Goal: Task Accomplishment & Management: Manage account settings

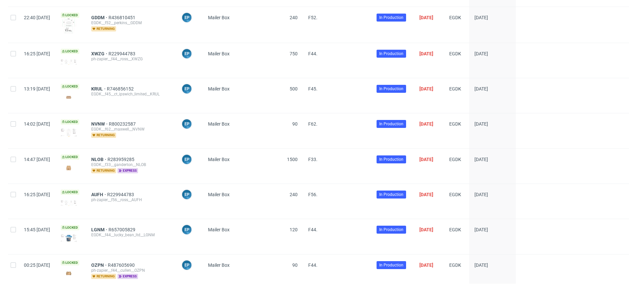
scroll to position [569, 0]
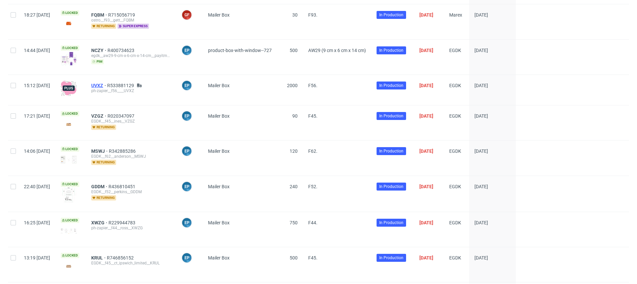
click at [107, 83] on span "UVXZ" at bounding box center [99, 85] width 16 height 5
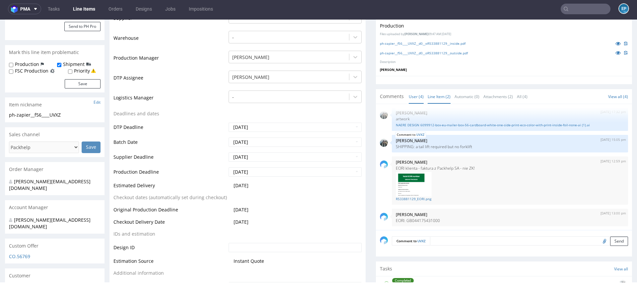
scroll to position [177, 0]
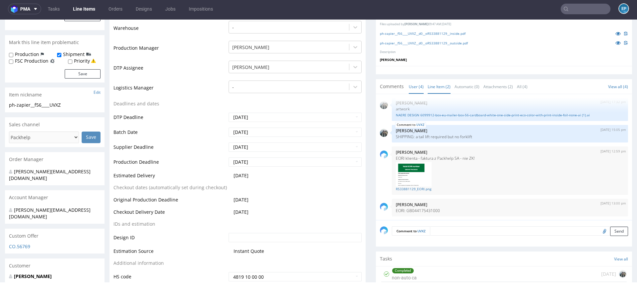
click at [437, 89] on link "Line Item (2)" at bounding box center [439, 87] width 23 height 14
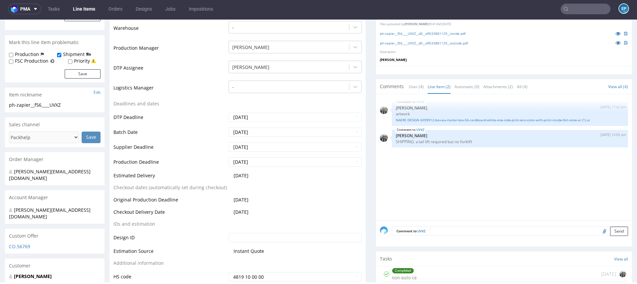
click at [444, 233] on textarea at bounding box center [529, 231] width 198 height 9
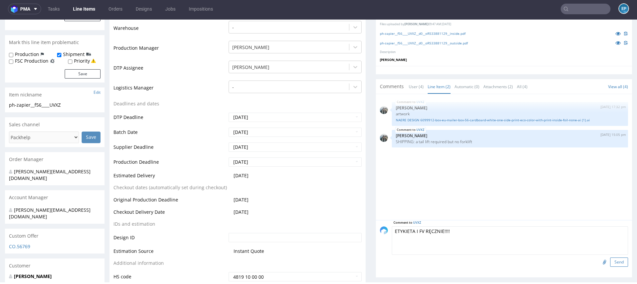
type textarea "ETYKIETA I FV RĘCZNIE!!!!"
click at [613, 258] on button "Send" at bounding box center [619, 262] width 18 height 9
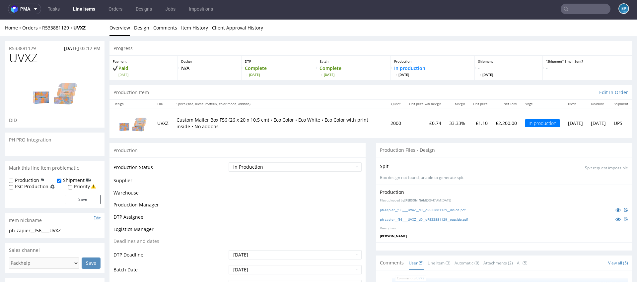
scroll to position [27, 0]
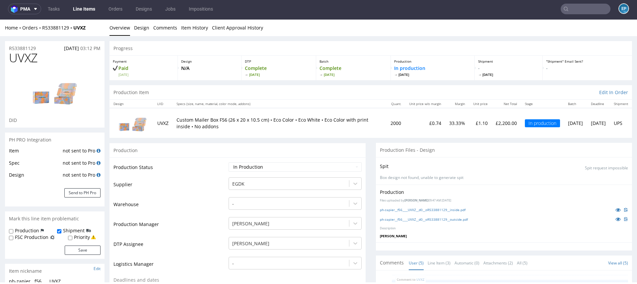
click at [90, 12] on link "Line Items" at bounding box center [84, 9] width 30 height 11
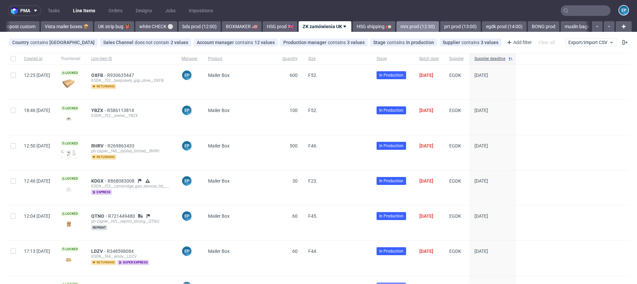
scroll to position [0, 487]
click at [393, 27] on link "mrx prod (12:30)" at bounding box center [414, 26] width 42 height 11
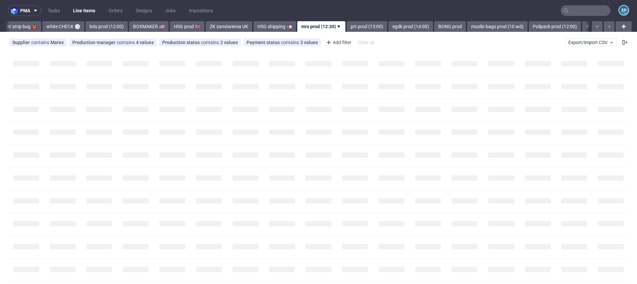
scroll to position [0, 577]
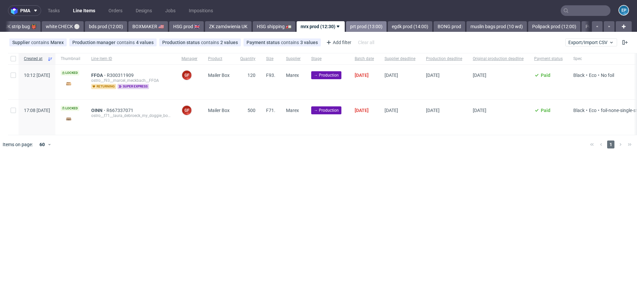
click at [346, 25] on link "prt prod (13:00)" at bounding box center [366, 26] width 40 height 11
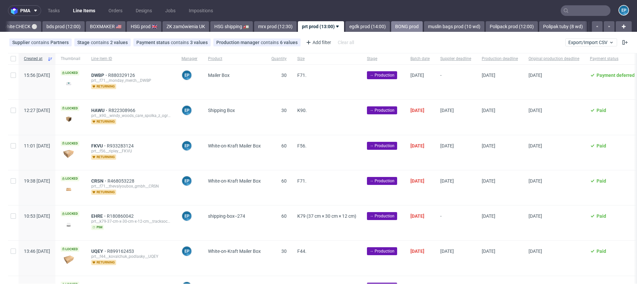
click at [391, 25] on link "BONG prod" at bounding box center [407, 26] width 32 height 11
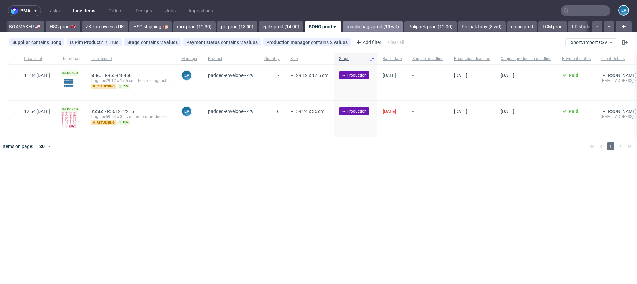
scroll to position [0, 698]
click at [107, 110] on span "YZSZ" at bounding box center [99, 111] width 16 height 5
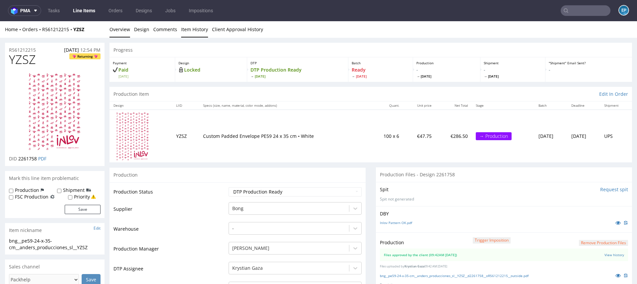
click at [184, 29] on link "Item History" at bounding box center [194, 29] width 27 height 16
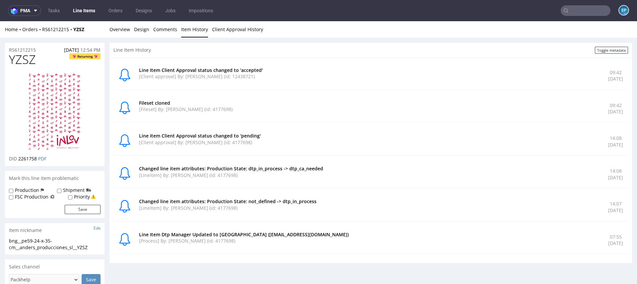
click at [82, 13] on link "Line Items" at bounding box center [84, 10] width 30 height 11
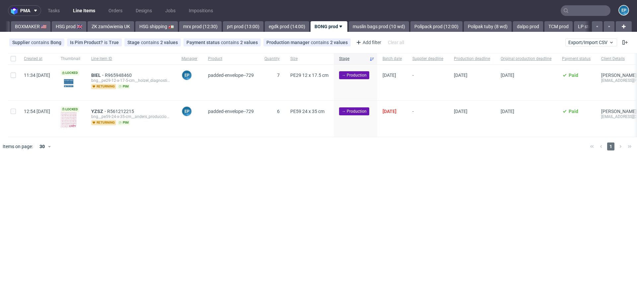
scroll to position [0, 698]
click at [13, 62] on div at bounding box center [13, 58] width 11 height 11
checkbox input "true"
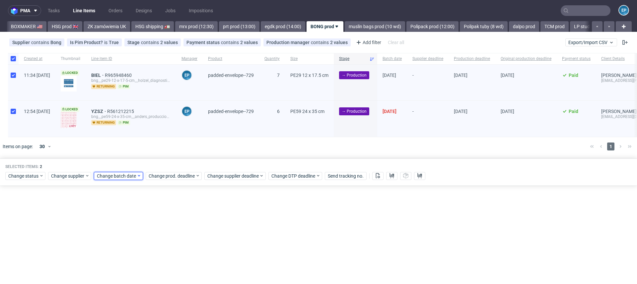
click at [132, 177] on span "Change batch date" at bounding box center [117, 176] width 40 height 7
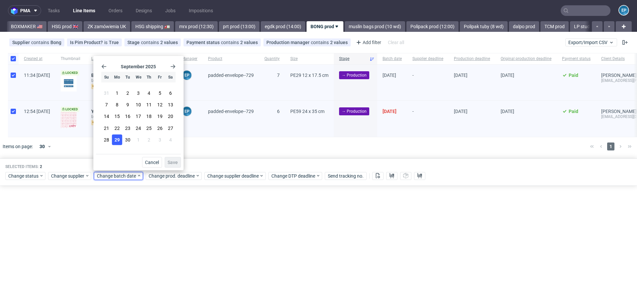
click at [120, 142] on button "29" at bounding box center [117, 139] width 10 height 11
click at [177, 163] on span "Save" at bounding box center [173, 162] width 10 height 5
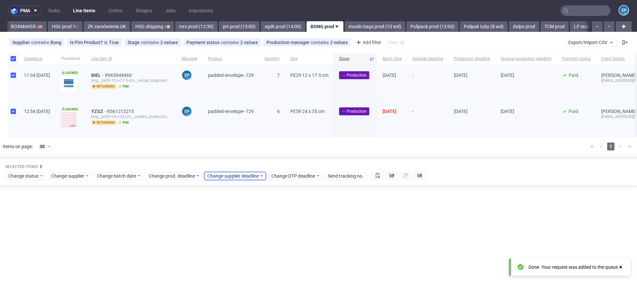
click at [214, 173] on span "Change supplier deadline" at bounding box center [233, 176] width 52 height 7
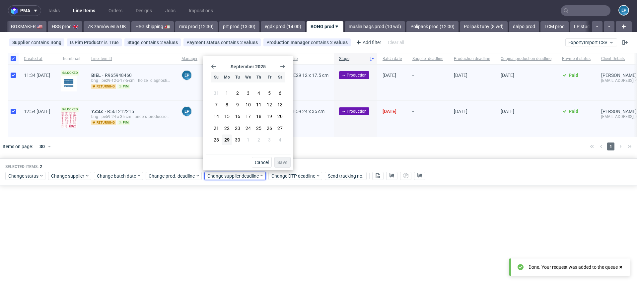
click at [280, 68] on icon "Go forward 1 month" at bounding box center [282, 66] width 5 height 5
click at [248, 106] on span "8" at bounding box center [248, 105] width 3 height 7
click at [280, 163] on span "Save" at bounding box center [282, 162] width 10 height 5
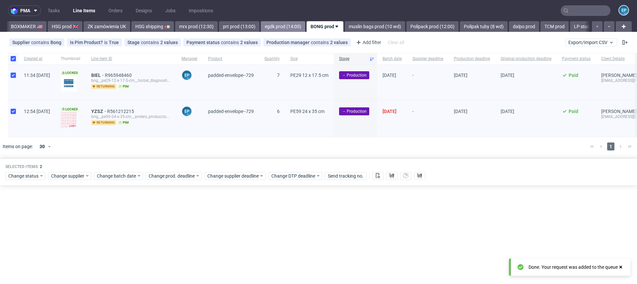
click at [267, 26] on link "egdk prod (14:00)" at bounding box center [283, 26] width 44 height 11
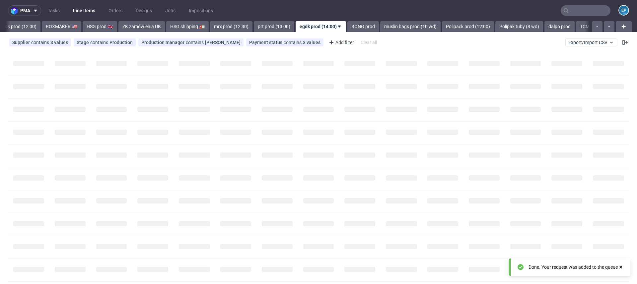
scroll to position [0, 663]
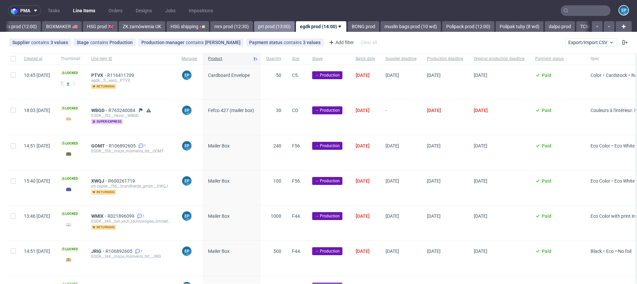
click at [254, 28] on link "prt prod (13:00)" at bounding box center [274, 26] width 40 height 11
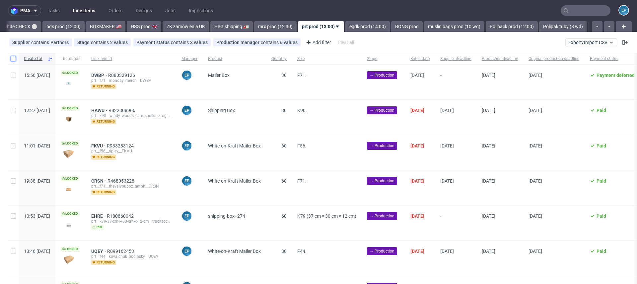
click at [11, 60] on input "checkbox" at bounding box center [13, 58] width 5 height 5
checkbox input "true"
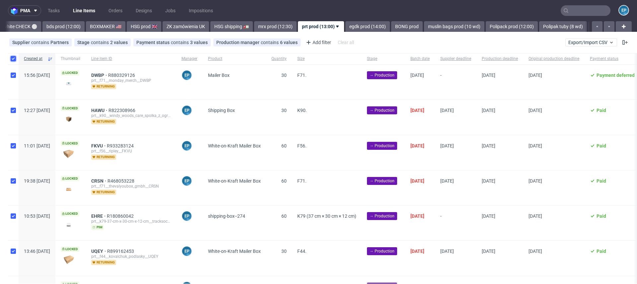
checkbox input "true"
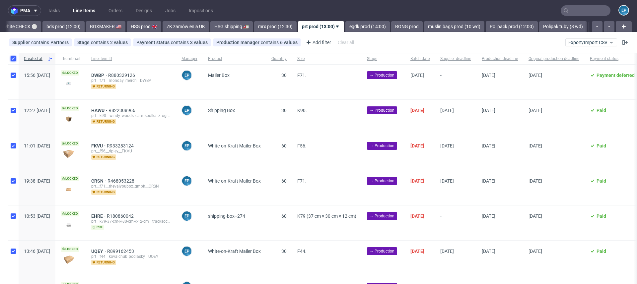
checkbox input "true"
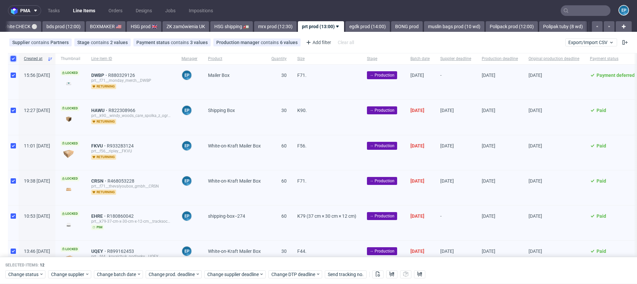
click at [13, 59] on input "checkbox" at bounding box center [13, 58] width 5 height 5
checkbox input "false"
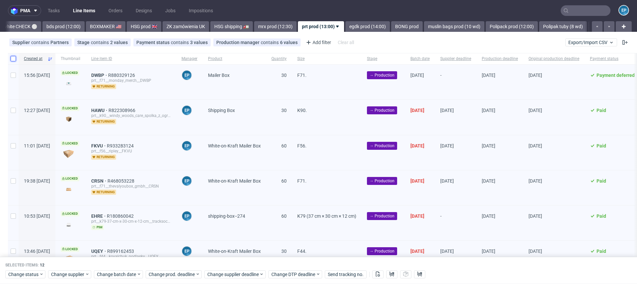
checkbox input "false"
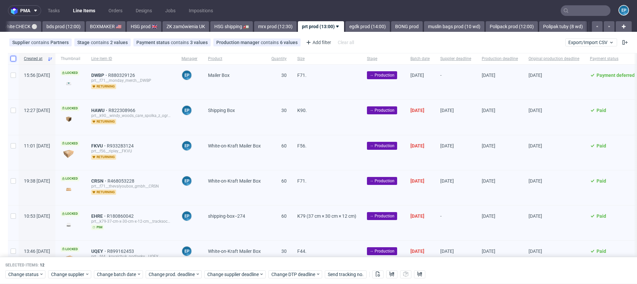
checkbox input "false"
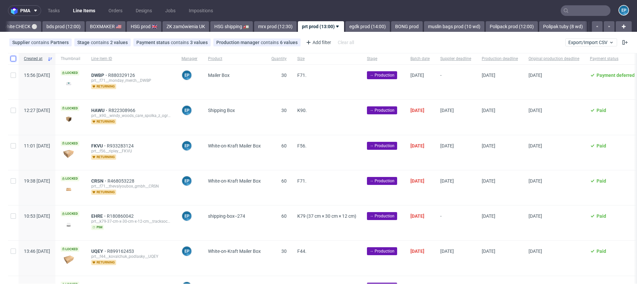
click at [13, 59] on input "checkbox" at bounding box center [13, 58] width 5 height 5
checkbox input "true"
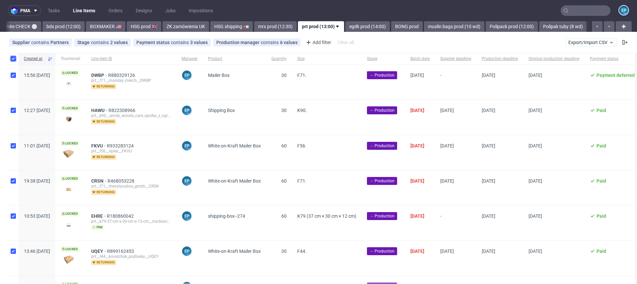
checkbox input "true"
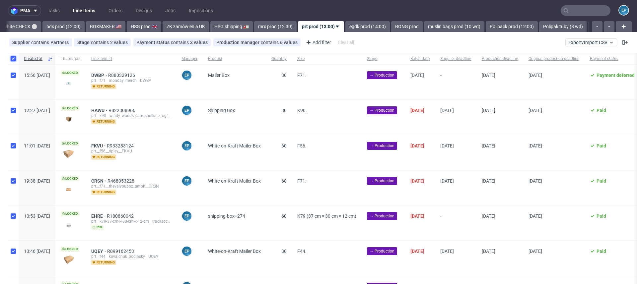
checkbox input "true"
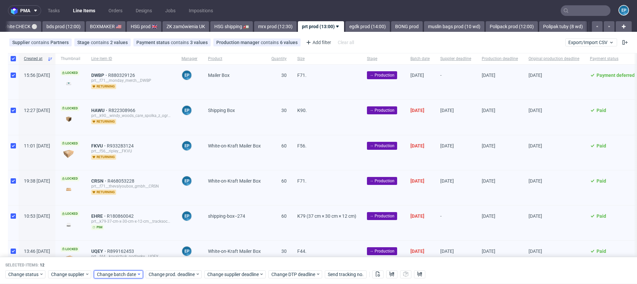
click at [121, 274] on span "Change batch date" at bounding box center [117, 274] width 40 height 7
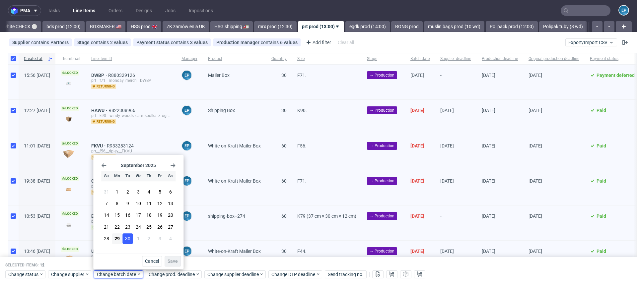
drag, startPoint x: 113, startPoint y: 238, endPoint x: 124, endPoint y: 238, distance: 10.6
click at [113, 238] on button "29" at bounding box center [117, 239] width 10 height 11
click at [170, 260] on span "Save" at bounding box center [173, 261] width 10 height 5
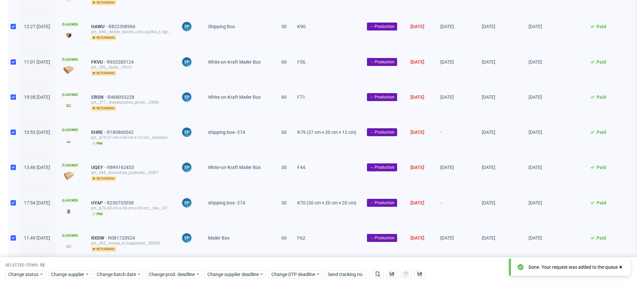
scroll to position [249, 0]
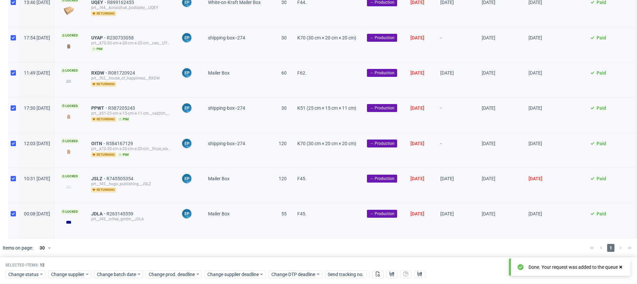
click at [241, 270] on div "Change status Change supplier Change batch date Change prod. deadline Change su…" at bounding box center [318, 274] width 626 height 10
click at [241, 272] on span "Change supplier deadline" at bounding box center [233, 274] width 52 height 7
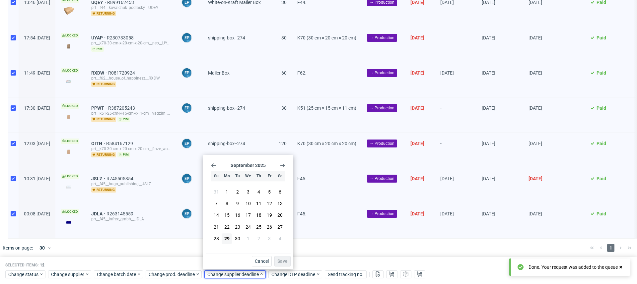
click at [282, 173] on div "Sa" at bounding box center [280, 176] width 10 height 11
click at [284, 167] on icon "Go forward 1 month" at bounding box center [282, 165] width 5 height 5
click at [246, 205] on button "8" at bounding box center [248, 204] width 10 height 11
click at [281, 259] on span "Save" at bounding box center [282, 261] width 10 height 5
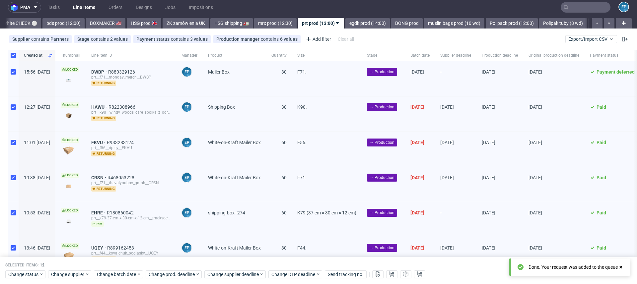
scroll to position [3, 0]
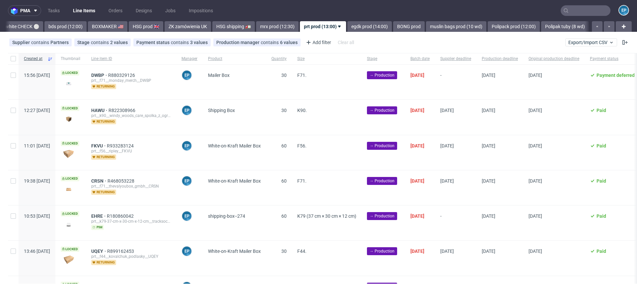
scroll to position [0, 619]
click at [514, 57] on span "Production deadline" at bounding box center [500, 59] width 36 height 6
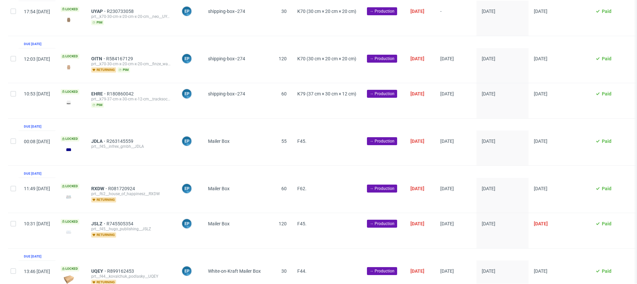
scroll to position [135, 0]
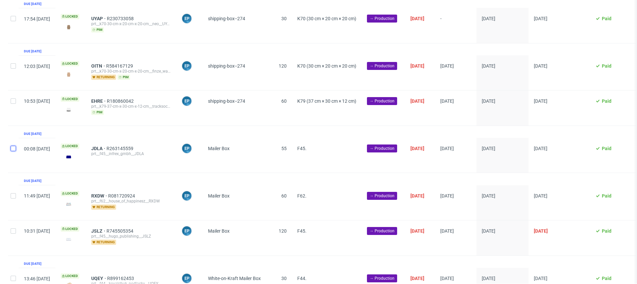
click at [16, 146] on input "checkbox" at bounding box center [13, 148] width 5 height 5
checkbox input "true"
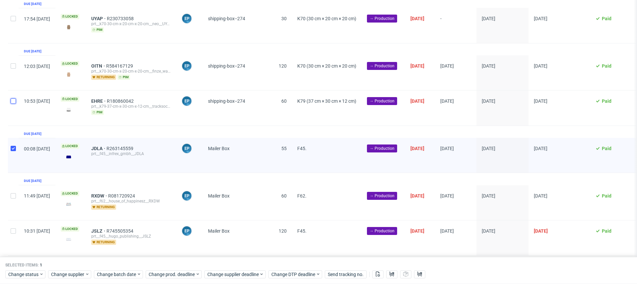
click at [15, 99] on input "checkbox" at bounding box center [13, 101] width 5 height 5
checkbox input "true"
click at [15, 67] on input "checkbox" at bounding box center [13, 65] width 5 height 5
checkbox input "true"
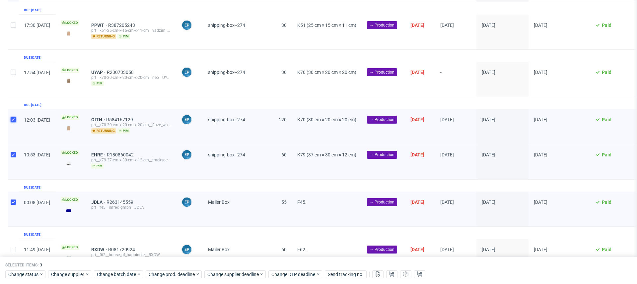
scroll to position [61, 0]
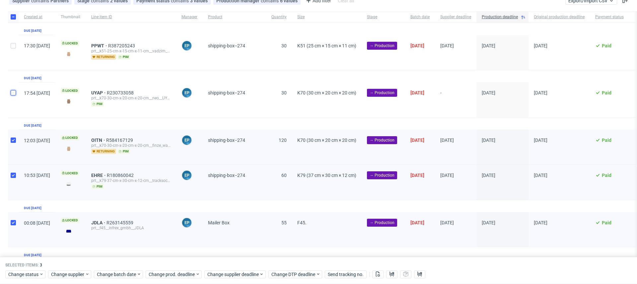
click at [12, 91] on input "checkbox" at bounding box center [13, 92] width 5 height 5
checkbox input "true"
click at [13, 47] on input "checkbox" at bounding box center [13, 45] width 5 height 5
checkbox input "true"
click at [154, 274] on span "Change prod. deadline" at bounding box center [172, 274] width 47 height 7
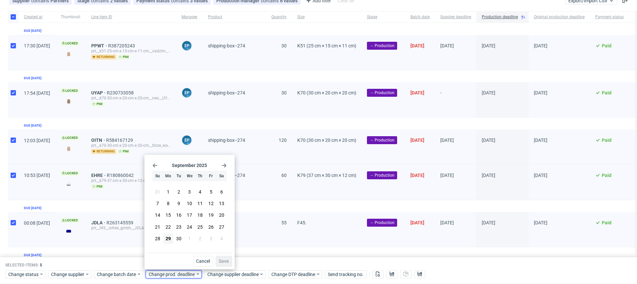
click at [223, 164] on icon "Go forward 1 month" at bounding box center [223, 165] width 5 height 5
click at [194, 202] on button "8" at bounding box center [189, 204] width 10 height 11
click at [223, 261] on span "Save" at bounding box center [224, 261] width 10 height 5
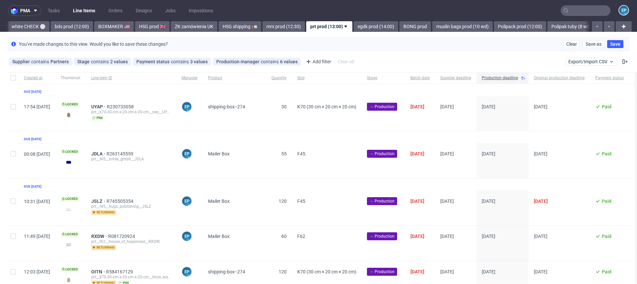
scroll to position [0, 619]
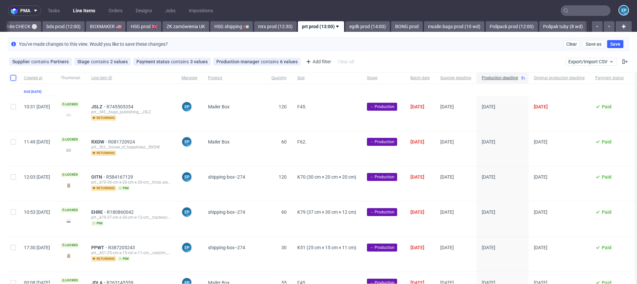
click at [15, 77] on input "checkbox" at bounding box center [13, 77] width 5 height 5
checkbox input "true"
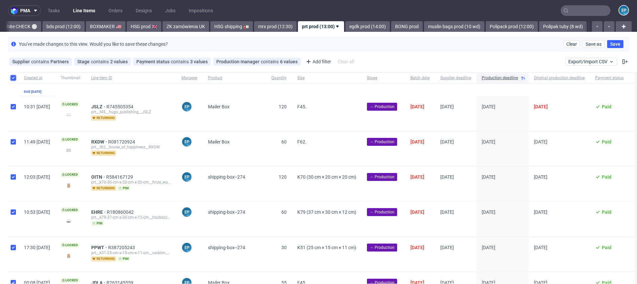
checkbox input "true"
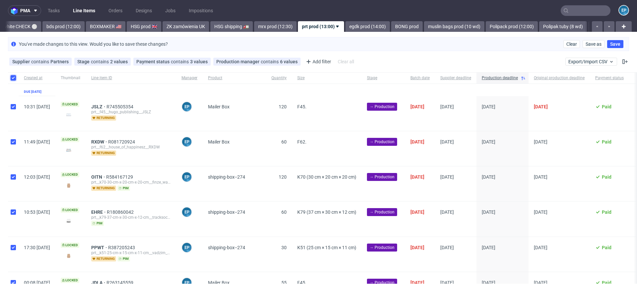
checkbox input "true"
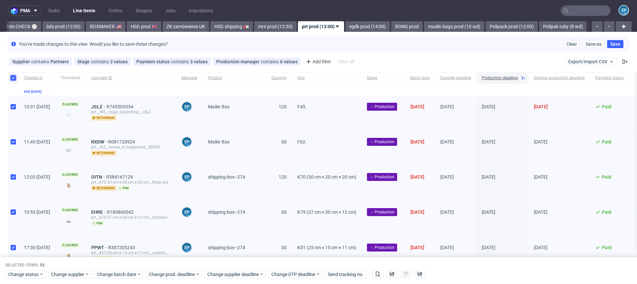
scroll to position [317, 0]
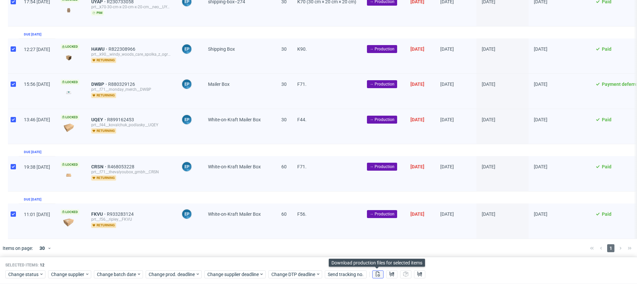
click at [378, 272] on icon at bounding box center [377, 274] width 5 height 5
click at [390, 272] on use at bounding box center [392, 274] width 5 height 5
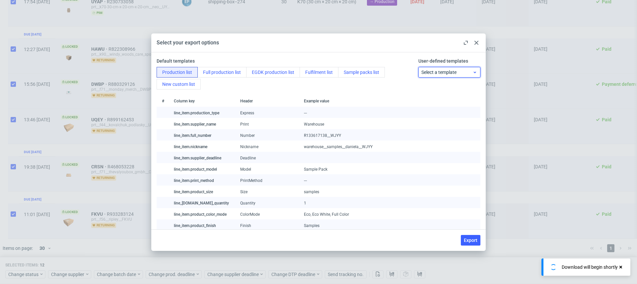
click at [434, 70] on span "Select a template" at bounding box center [446, 72] width 51 height 7
click at [431, 99] on div "prt production list" at bounding box center [449, 99] width 57 height 12
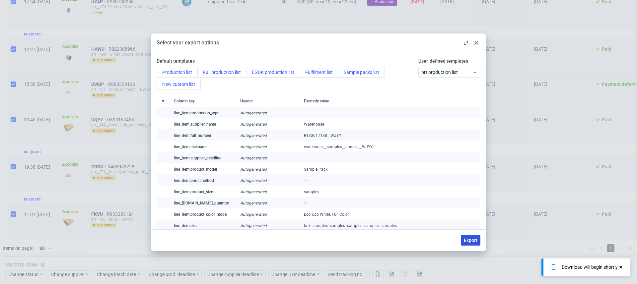
click at [474, 245] on button "Export" at bounding box center [471, 240] width 20 height 11
checkbox input "false"
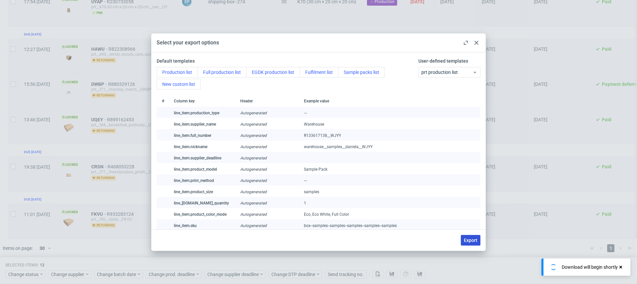
checkbox input "false"
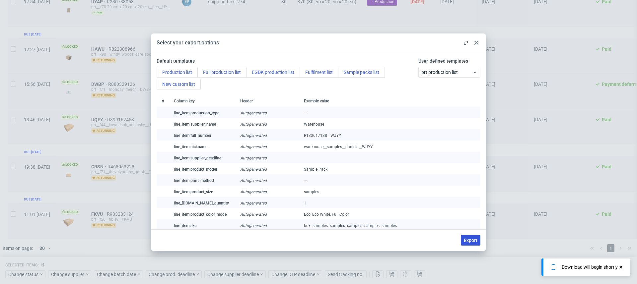
checkbox input "false"
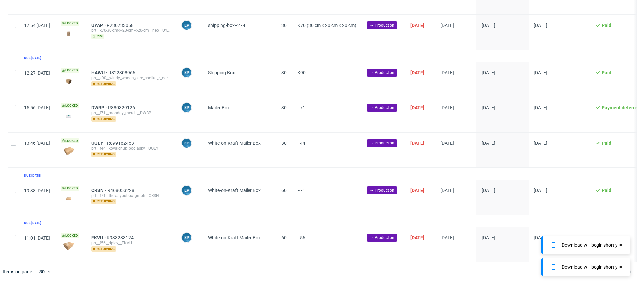
scroll to position [289, 0]
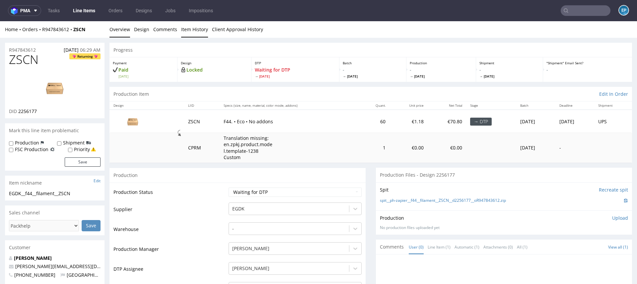
click at [195, 33] on link "Item History" at bounding box center [194, 29] width 27 height 16
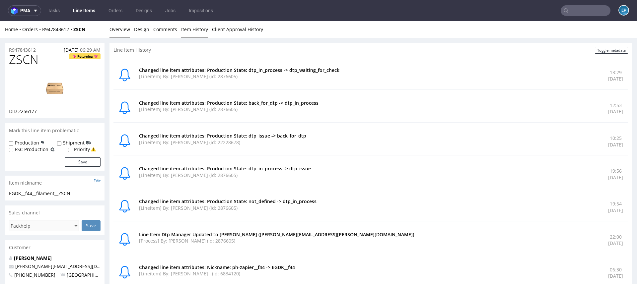
click at [123, 32] on link "Overview" at bounding box center [119, 29] width 21 height 16
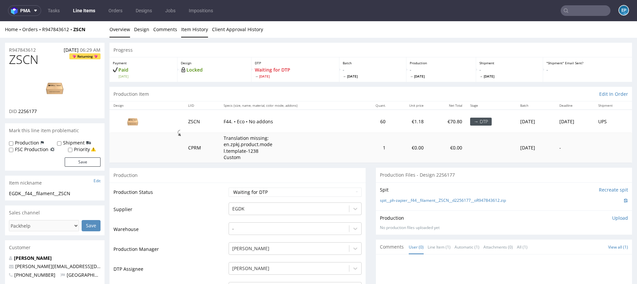
click at [200, 30] on link "Item History" at bounding box center [194, 29] width 27 height 16
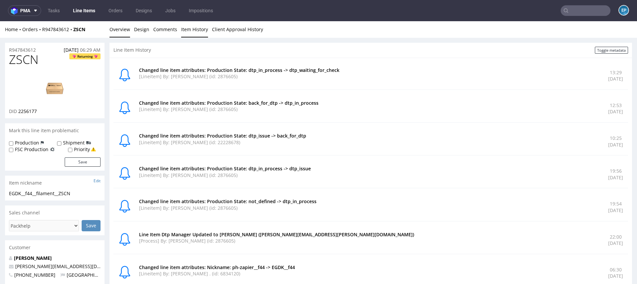
click at [114, 31] on link "Overview" at bounding box center [119, 29] width 21 height 16
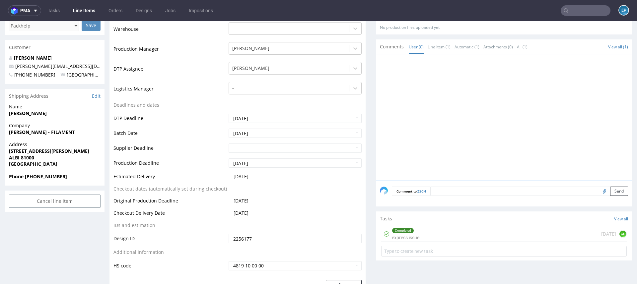
scroll to position [206, 0]
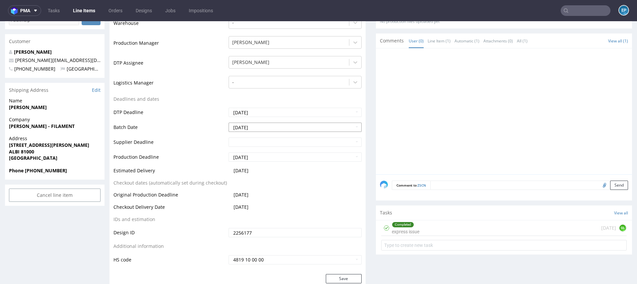
click at [253, 130] on input "[DATE]" at bounding box center [295, 127] width 133 height 9
click at [247, 108] on td "29" at bounding box center [243, 108] width 10 height 10
type input "[DATE]"
click at [251, 139] on input "text" at bounding box center [295, 142] width 133 height 9
click at [265, 131] on td "8" at bounding box center [263, 132] width 10 height 10
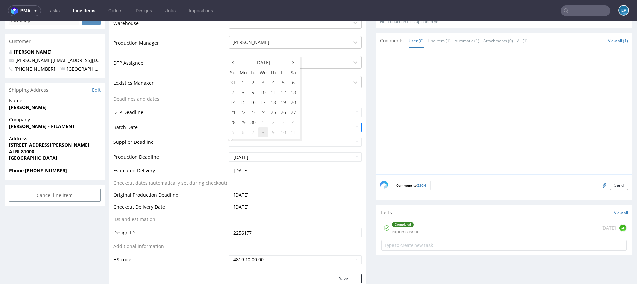
type input "[DATE]"
click at [258, 154] on input "2025-09-23" at bounding box center [295, 157] width 133 height 9
click at [260, 149] on td "8" at bounding box center [263, 147] width 10 height 10
type input "[DATE]"
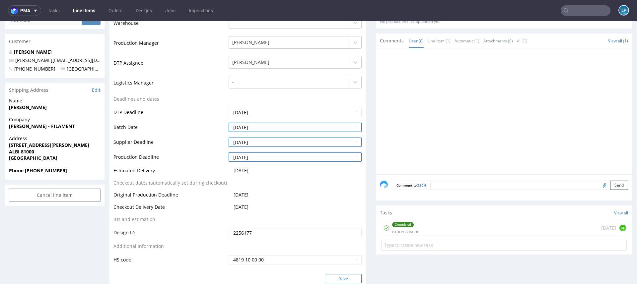
click at [328, 282] on button "Save" at bounding box center [344, 278] width 36 height 9
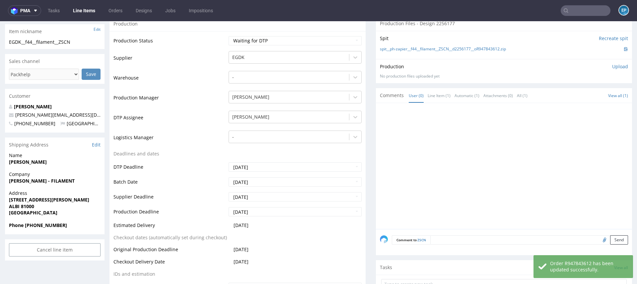
scroll to position [167, 0]
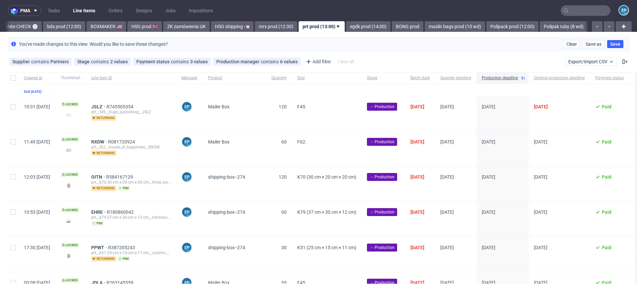
scroll to position [0, 619]
click at [14, 77] on input "checkbox" at bounding box center [13, 77] width 5 height 5
checkbox input "true"
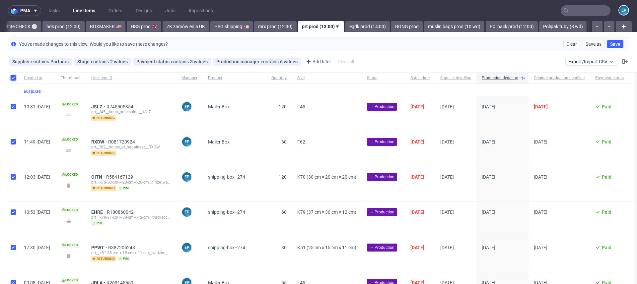
checkbox input "true"
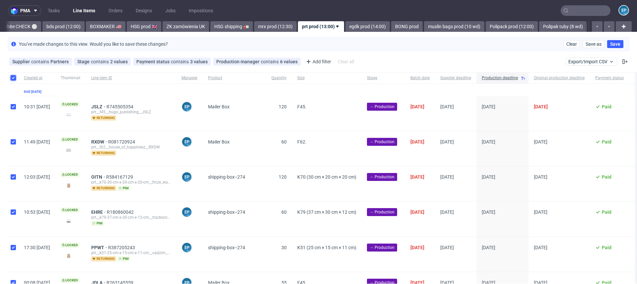
checkbox input "true"
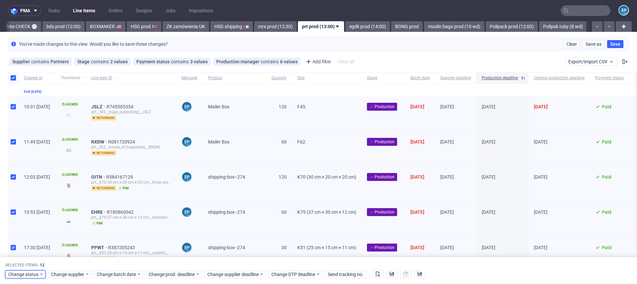
click at [32, 273] on span "Change status" at bounding box center [23, 274] width 31 height 7
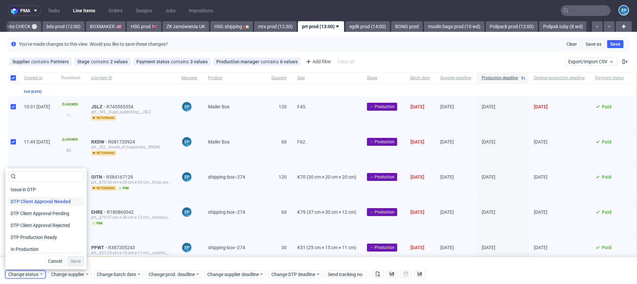
scroll to position [42, 0]
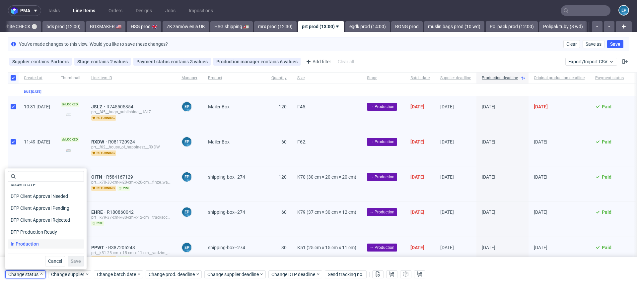
click at [39, 242] on span "In Production" at bounding box center [25, 244] width 34 height 9
click at [71, 260] on span "Save" at bounding box center [76, 261] width 10 height 5
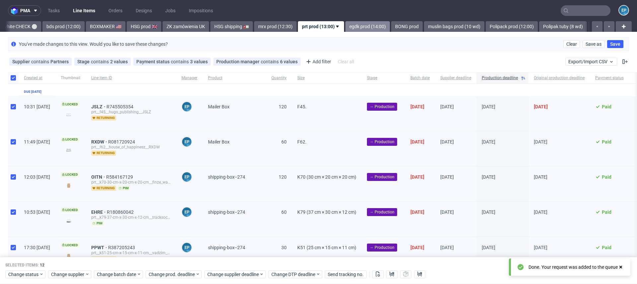
click at [345, 25] on link "egdk prod (14:00)" at bounding box center [367, 26] width 44 height 11
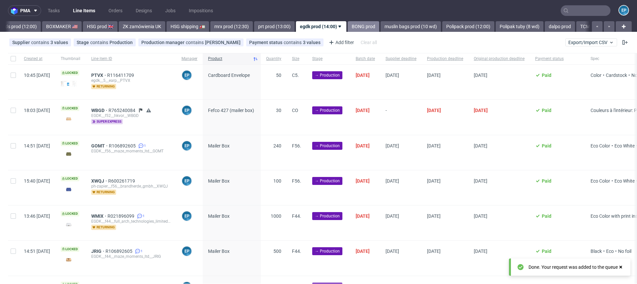
click at [348, 26] on link "BONG prod" at bounding box center [364, 26] width 32 height 11
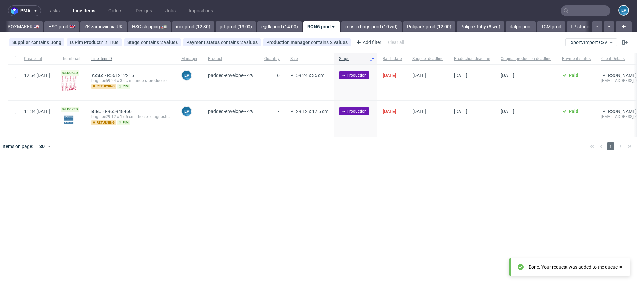
scroll to position [0, 698]
click at [14, 62] on div at bounding box center [13, 58] width 11 height 11
checkbox input "true"
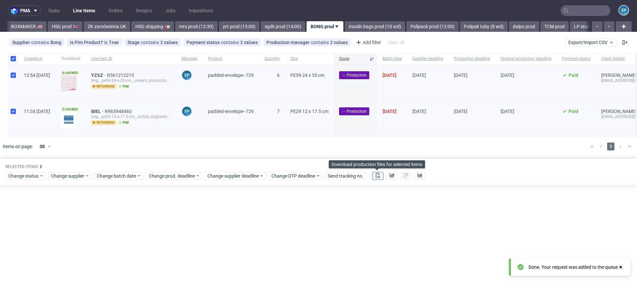
click at [376, 178] on use at bounding box center [378, 175] width 4 height 5
click at [389, 177] on icon at bounding box center [391, 175] width 5 height 5
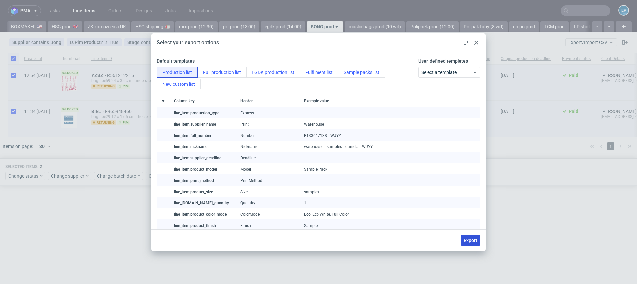
click at [465, 238] on span "Export" at bounding box center [471, 240] width 14 height 5
checkbox input "false"
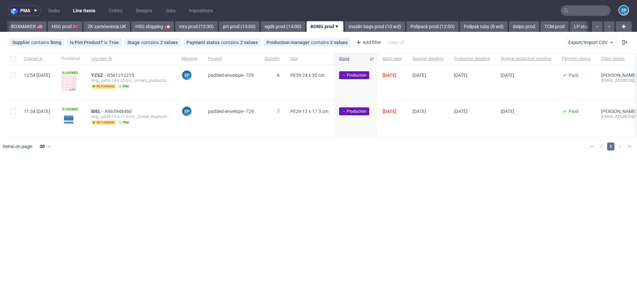
click at [10, 62] on div at bounding box center [13, 58] width 11 height 11
checkbox input "true"
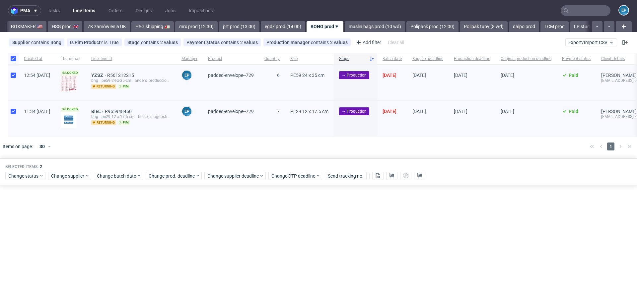
click at [28, 180] on div "Selected items: 2 Change status Change supplier Change batch date Change prod. …" at bounding box center [318, 173] width 637 height 28
click at [28, 173] on span "Change status" at bounding box center [23, 176] width 31 height 7
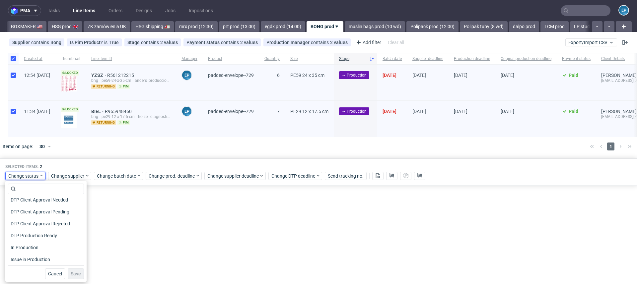
scroll to position [56, 0]
click at [34, 249] on div "Issue in Production" at bounding box center [46, 255] width 76 height 12
click at [33, 247] on div "In Production" at bounding box center [46, 243] width 76 height 12
click at [33, 247] on span "In Production" at bounding box center [25, 242] width 34 height 9
click at [73, 273] on span "Save" at bounding box center [76, 274] width 10 height 5
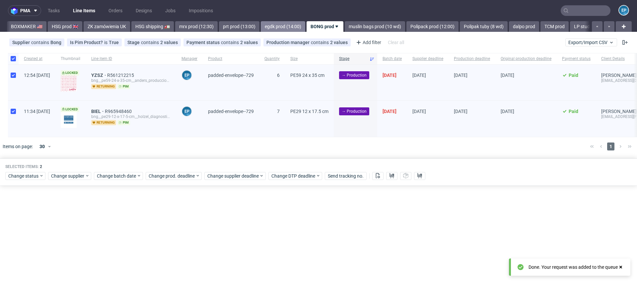
click at [261, 30] on link "egdk prod (14:00)" at bounding box center [283, 26] width 44 height 11
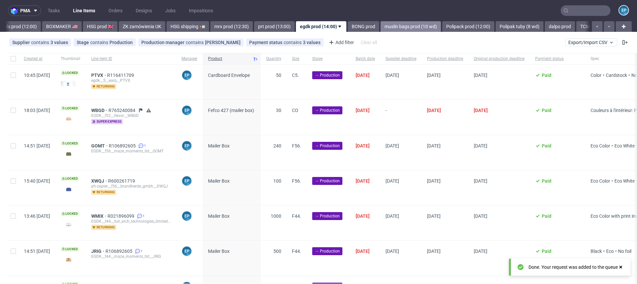
click at [381, 31] on link "muslin bags prod (10 wd)" at bounding box center [411, 26] width 60 height 11
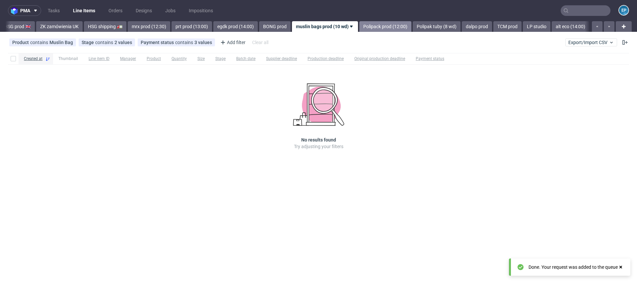
click at [359, 27] on link "Polipack prod (12:00)" at bounding box center [385, 26] width 52 height 11
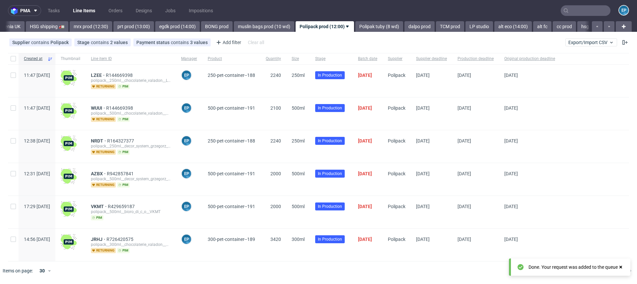
click at [355, 27] on link "Polipak tuby (8 wd)" at bounding box center [379, 26] width 48 height 11
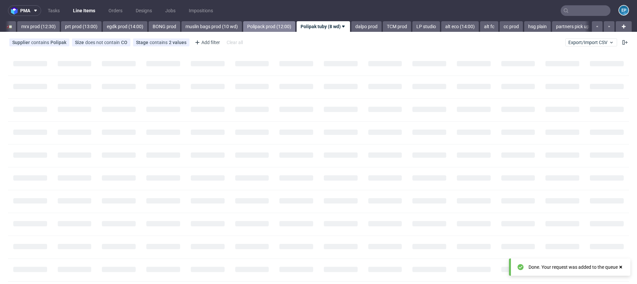
scroll to position [0, 858]
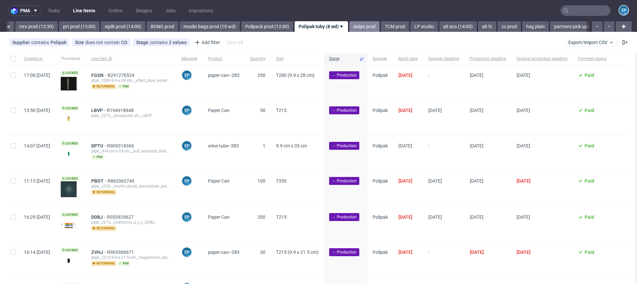
click at [349, 27] on link "dalpo prod" at bounding box center [364, 26] width 30 height 11
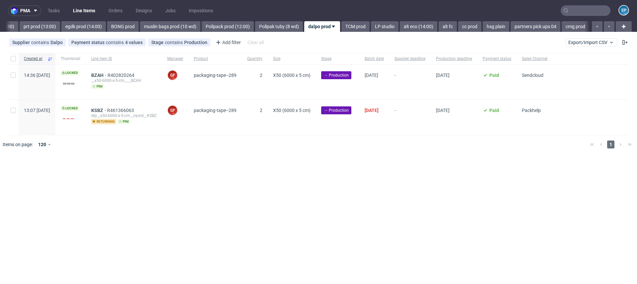
scroll to position [0, 895]
click at [264, 24] on link "Polipak tuby (8 wd)" at bounding box center [282, 26] width 48 height 11
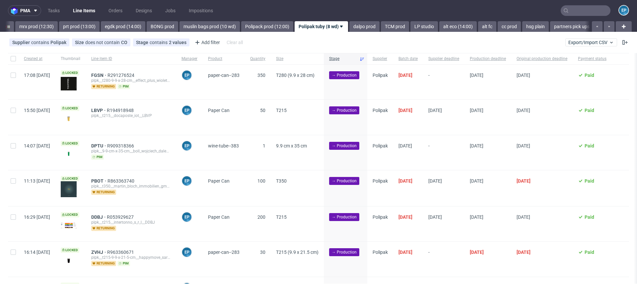
scroll to position [48, 0]
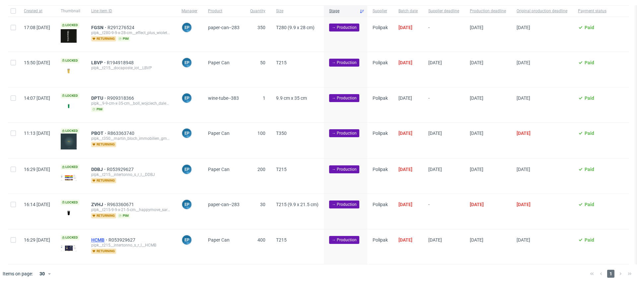
click at [108, 238] on span "HCMB" at bounding box center [99, 240] width 17 height 5
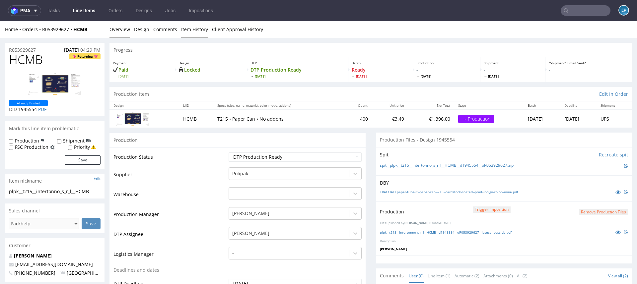
click at [187, 32] on link "Item History" at bounding box center [194, 29] width 27 height 16
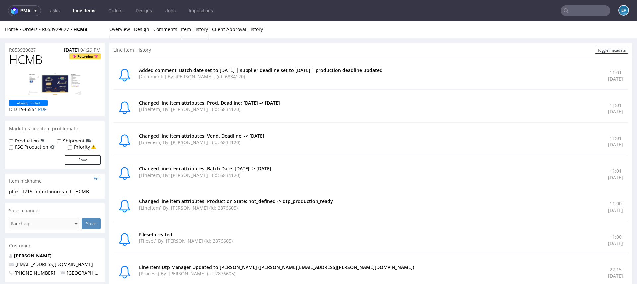
click at [122, 28] on link "Overview" at bounding box center [119, 29] width 21 height 16
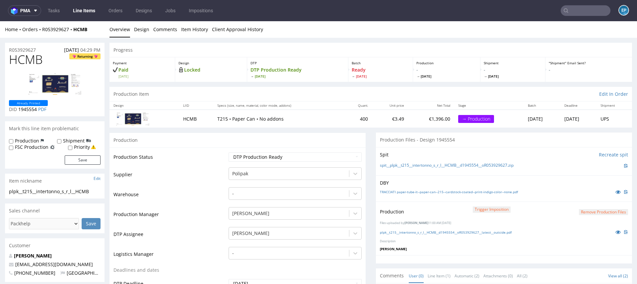
click at [85, 12] on link "Line Items" at bounding box center [84, 10] width 30 height 11
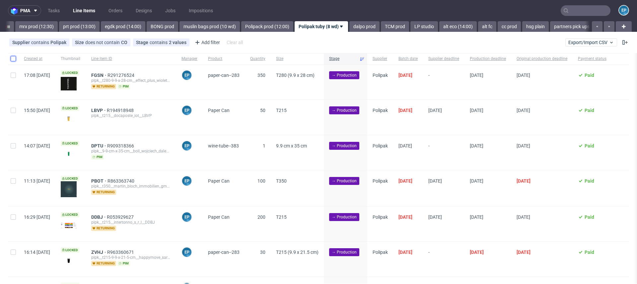
click at [11, 59] on input "checkbox" at bounding box center [13, 58] width 5 height 5
checkbox input "true"
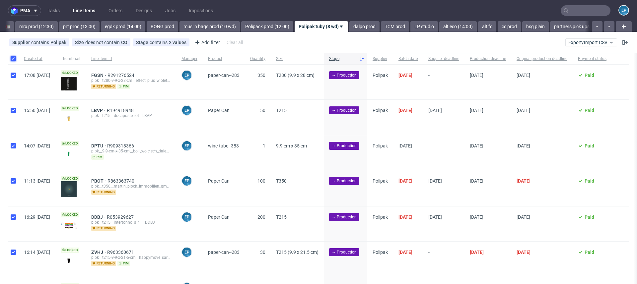
checkbox input "true"
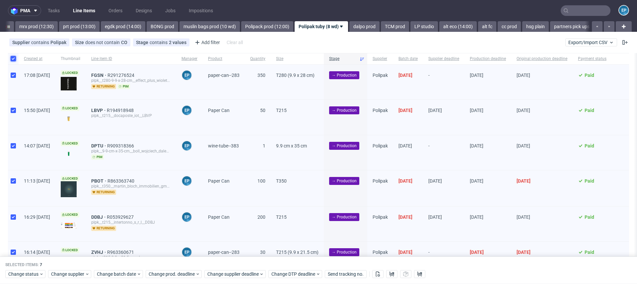
scroll to position [75, 0]
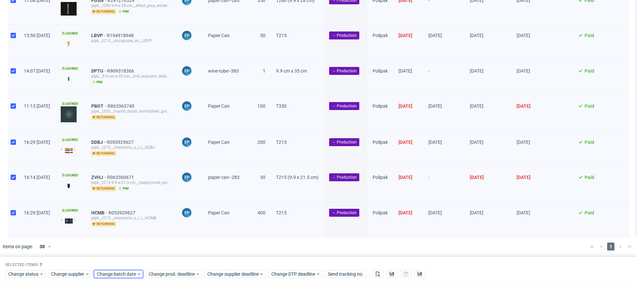
click at [122, 274] on span "Change batch date" at bounding box center [117, 274] width 40 height 7
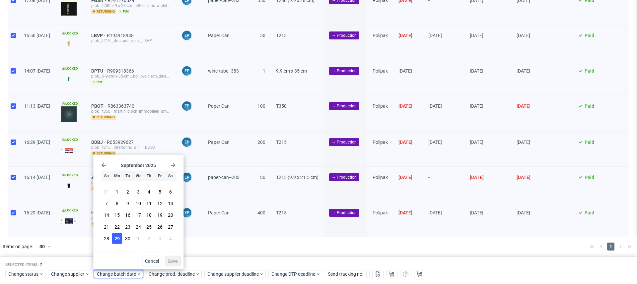
click at [121, 240] on button "29" at bounding box center [117, 238] width 10 height 11
click at [168, 256] on button "Save" at bounding box center [173, 261] width 16 height 11
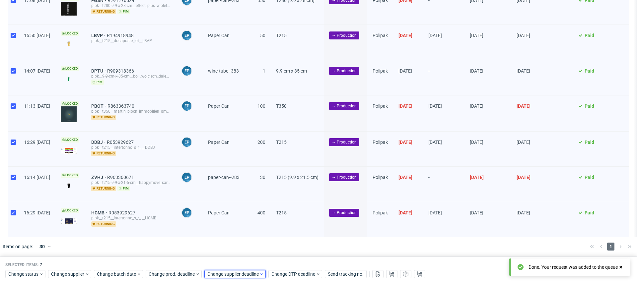
click at [231, 276] on span "Change supplier deadline" at bounding box center [233, 274] width 52 height 7
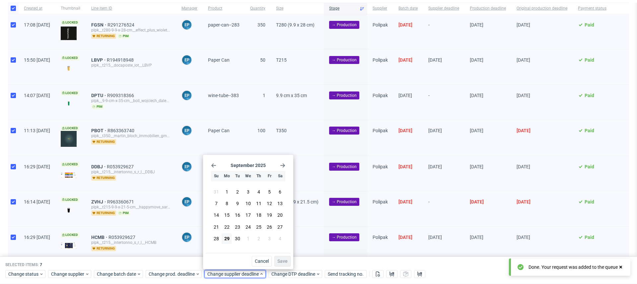
scroll to position [0, 0]
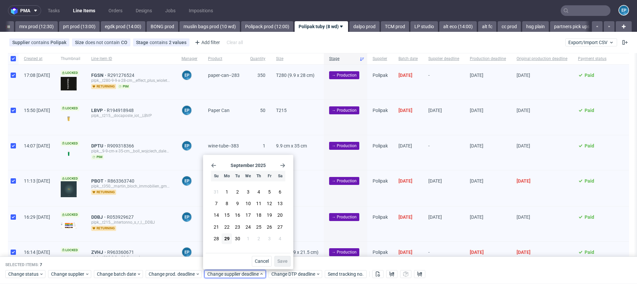
click at [287, 165] on div "September 2025 Su Mo Tu We Th Fr Sa 31 1 2 3 4 5 6 7 8 9 10 11 12 13 14 15 16 1…" at bounding box center [248, 206] width 85 height 96
click at [282, 166] on use "Go forward 1 month" at bounding box center [282, 166] width 5 height 4
click at [259, 205] on span "9" at bounding box center [258, 204] width 3 height 7
click at [280, 263] on span "Save" at bounding box center [282, 261] width 10 height 5
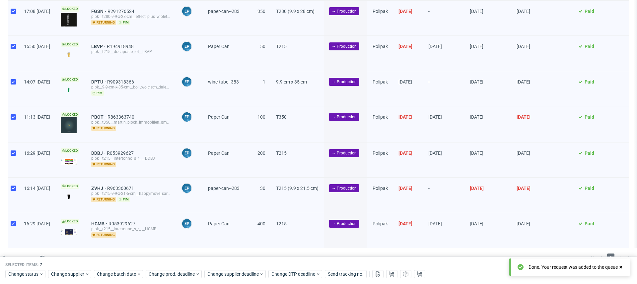
scroll to position [15, 0]
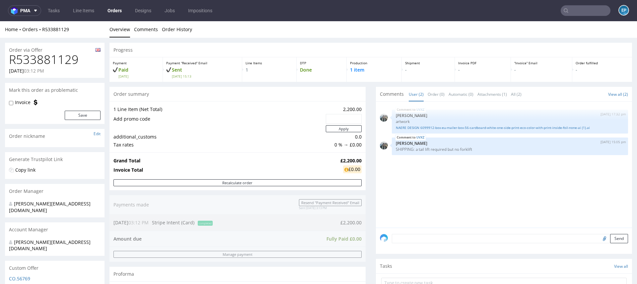
scroll to position [13, 0]
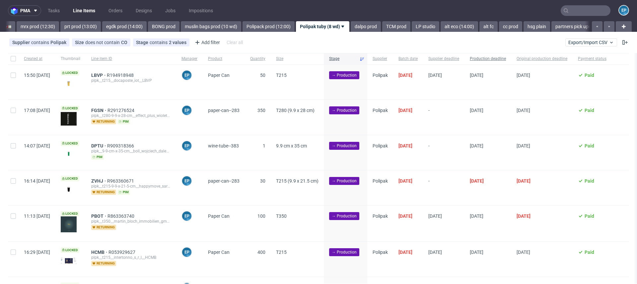
scroll to position [0, 858]
click at [506, 59] on span "Production deadline" at bounding box center [488, 59] width 36 height 6
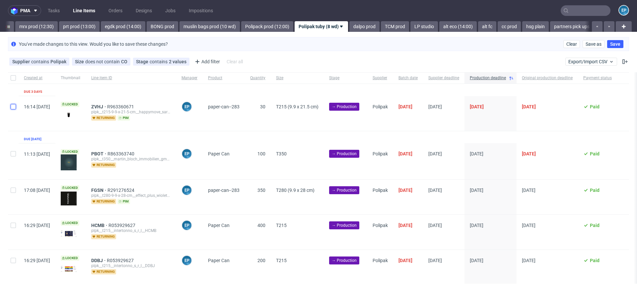
click at [16, 108] on input "checkbox" at bounding box center [13, 106] width 5 height 5
checkbox input "true"
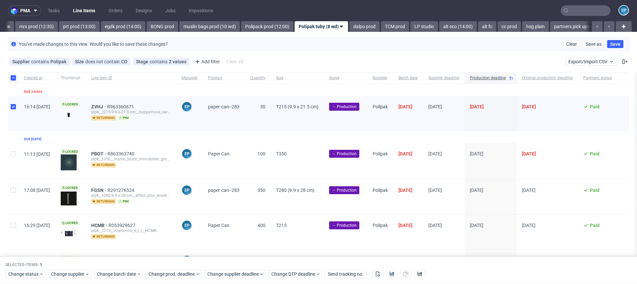
click at [16, 158] on div at bounding box center [13, 161] width 11 height 36
checkbox input "true"
click at [15, 188] on input "checkbox" at bounding box center [13, 190] width 5 height 5
checkbox input "true"
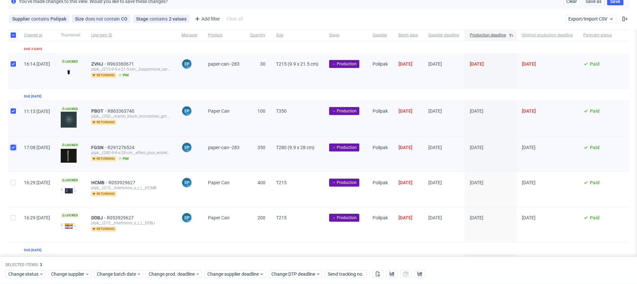
scroll to position [45, 0]
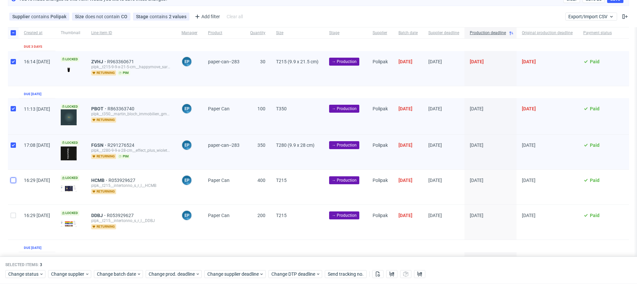
click at [14, 181] on input "checkbox" at bounding box center [13, 180] width 5 height 5
checkbox input "true"
click at [14, 215] on input "checkbox" at bounding box center [13, 215] width 5 height 5
checkbox input "true"
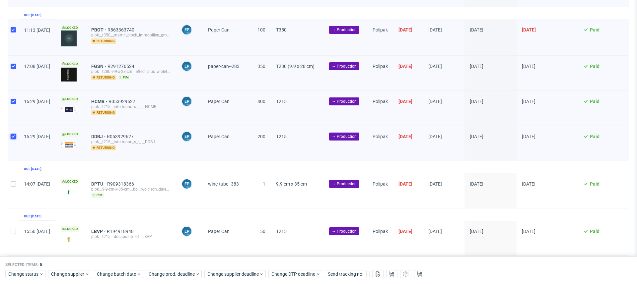
scroll to position [142, 0]
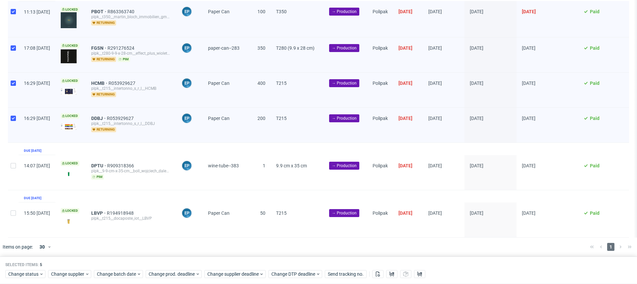
click at [15, 168] on div at bounding box center [13, 172] width 11 height 35
checkbox input "true"
click at [179, 273] on span "Change prod. deadline" at bounding box center [172, 274] width 47 height 7
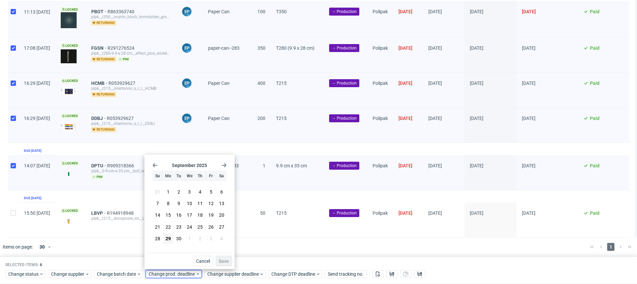
click at [225, 170] on div "[DATE] Su Mo Tu We Th Fr Sa 31 1 2 3 4 5 6 7 8 9 10 11 12 13 14 15 16 17 18 19 …" at bounding box center [189, 206] width 85 height 96
click at [225, 168] on div "[DATE] Su Mo Tu We Th Fr Sa 31 1 2 3 4 5 6 7 8 9 10 11 12 13 14 15 16 17 18 19 …" at bounding box center [189, 206] width 85 height 96
click at [225, 167] on use "Go forward 1 month" at bounding box center [224, 166] width 5 height 4
click at [198, 203] on button "9" at bounding box center [200, 203] width 10 height 11
click at [226, 262] on span "Save" at bounding box center [224, 261] width 10 height 5
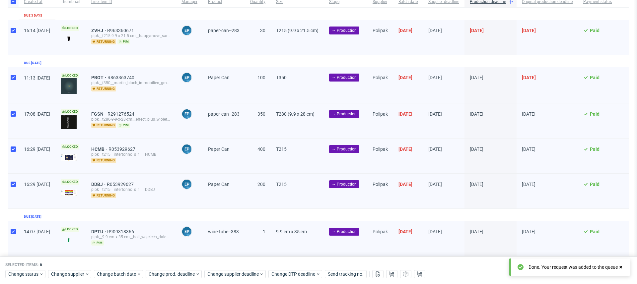
scroll to position [0, 0]
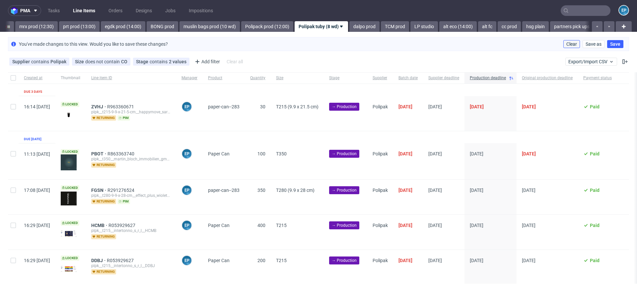
click at [566, 42] on span "Clear" at bounding box center [571, 44] width 11 height 5
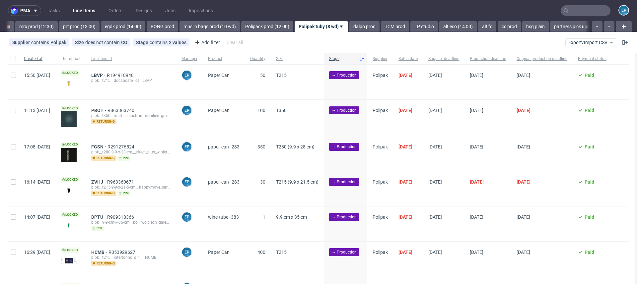
click at [19, 62] on div "Created at" at bounding box center [37, 58] width 37 height 11
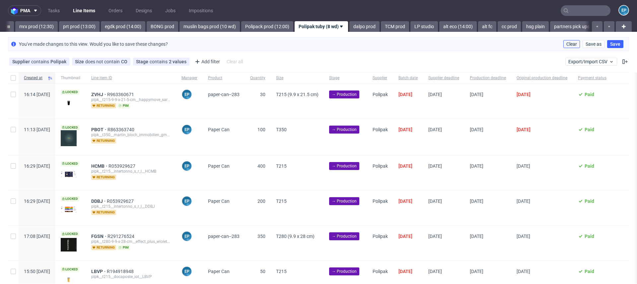
click at [566, 44] on span "Clear" at bounding box center [571, 44] width 11 height 5
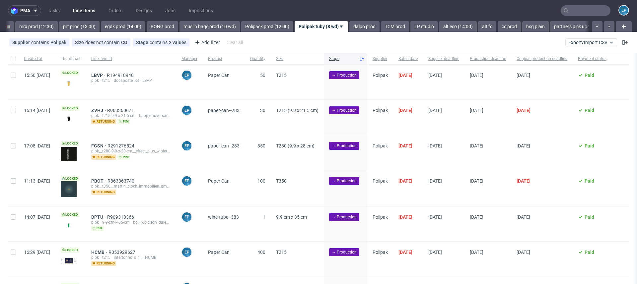
click at [10, 60] on div at bounding box center [13, 58] width 11 height 11
checkbox input "true"
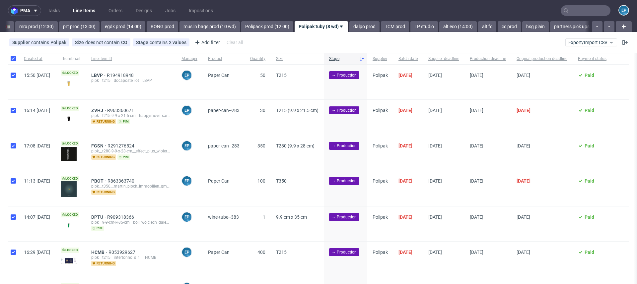
checkbox input "true"
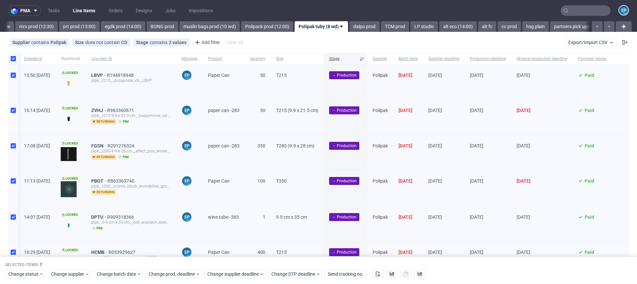
scroll to position [75, 0]
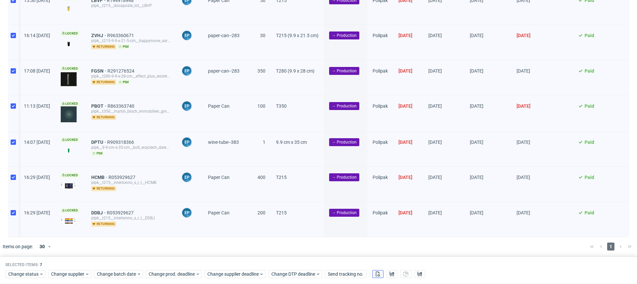
click at [379, 275] on icon at bounding box center [377, 274] width 5 height 5
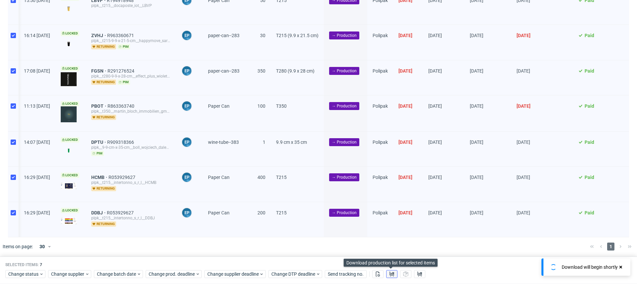
click at [394, 275] on button at bounding box center [391, 275] width 11 height 8
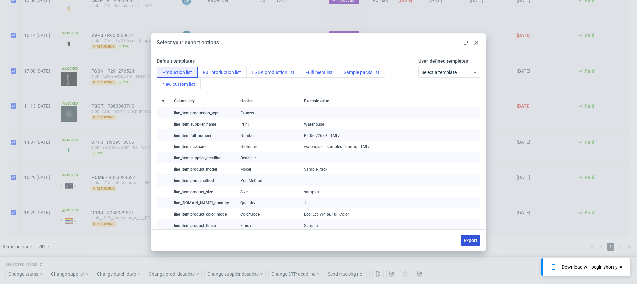
click at [470, 238] on span "Export" at bounding box center [471, 240] width 14 height 5
checkbox input "false"
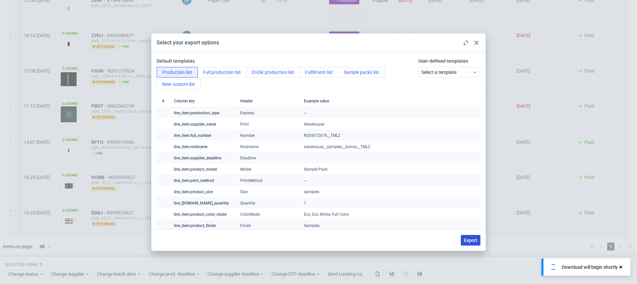
checkbox input "false"
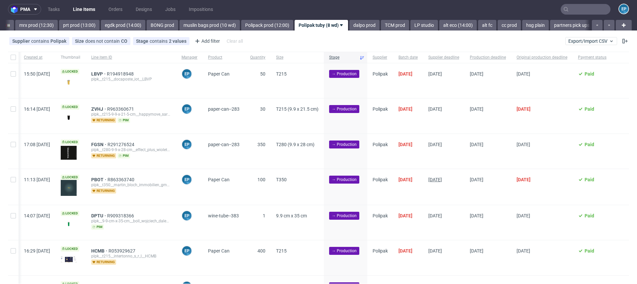
scroll to position [0, 0]
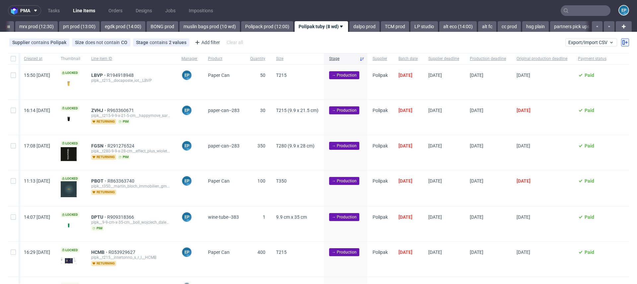
click at [622, 43] on use at bounding box center [624, 42] width 5 height 5
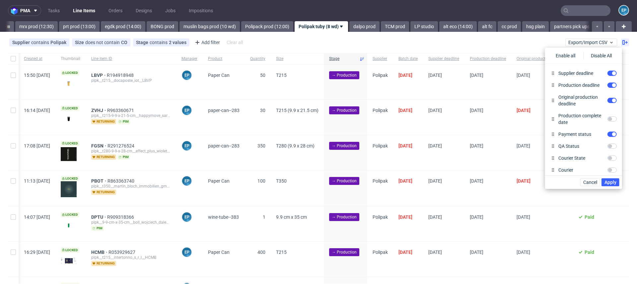
scroll to position [325, 0]
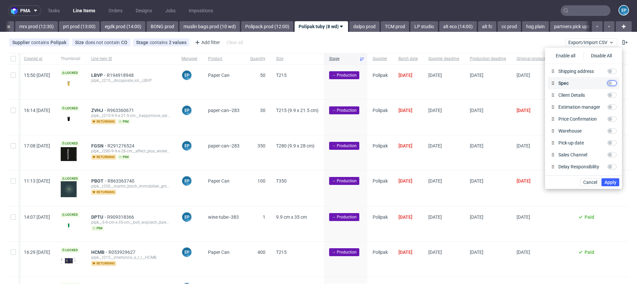
click at [611, 84] on input "Spec" at bounding box center [612, 83] width 9 height 5
checkbox input "true"
click at [613, 96] on input "Client Details" at bounding box center [612, 95] width 9 height 5
checkbox input "true"
click at [612, 182] on span "Apply" at bounding box center [611, 182] width 12 height 5
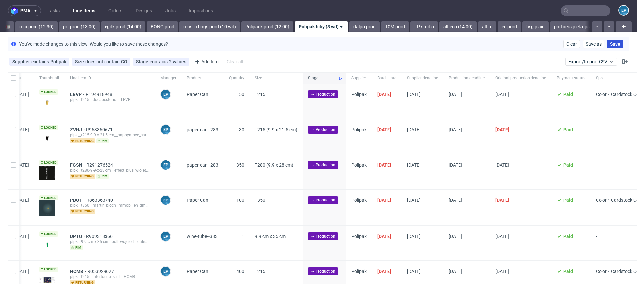
click at [610, 44] on span "Save" at bounding box center [615, 44] width 10 height 5
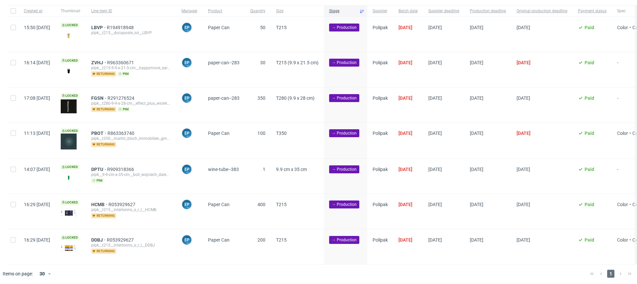
scroll to position [0, 0]
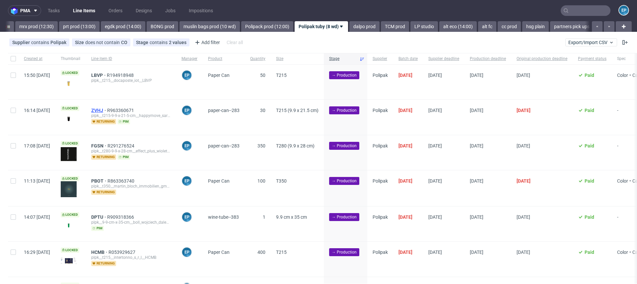
click at [107, 111] on span "ZVHJ" at bounding box center [99, 110] width 16 height 5
click at [107, 76] on span "LBVP" at bounding box center [99, 75] width 16 height 5
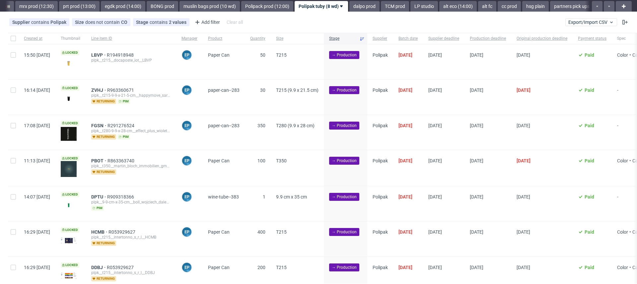
scroll to position [31, 0]
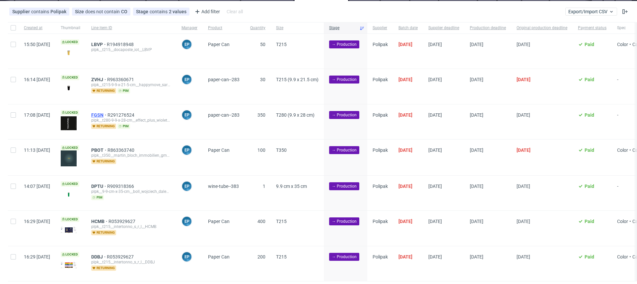
click at [108, 114] on span "FGSN" at bounding box center [99, 114] width 16 height 5
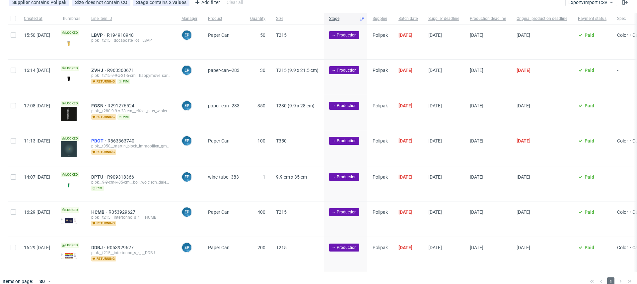
click at [108, 138] on span "PBOT" at bounding box center [99, 140] width 16 height 5
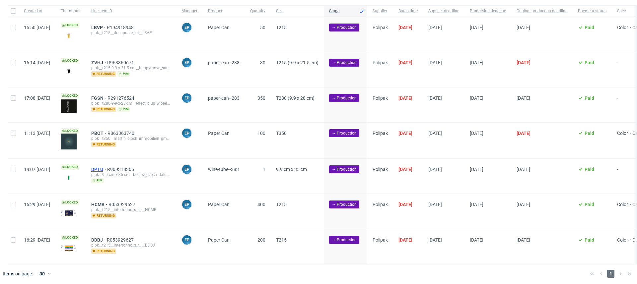
click at [107, 170] on span "DPTU" at bounding box center [99, 169] width 16 height 5
click at [108, 202] on span "HCMB" at bounding box center [99, 204] width 17 height 5
click at [107, 238] on span "DDBJ" at bounding box center [99, 240] width 16 height 5
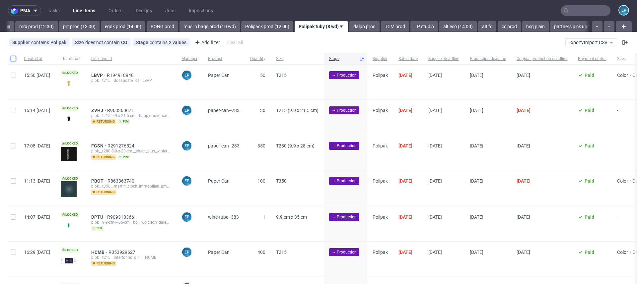
click at [11, 58] on input "checkbox" at bounding box center [13, 58] width 5 height 5
checkbox input "true"
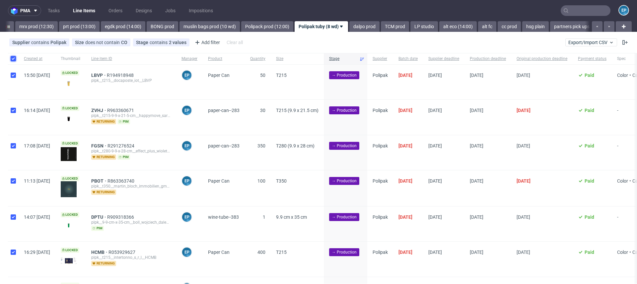
checkbox input "true"
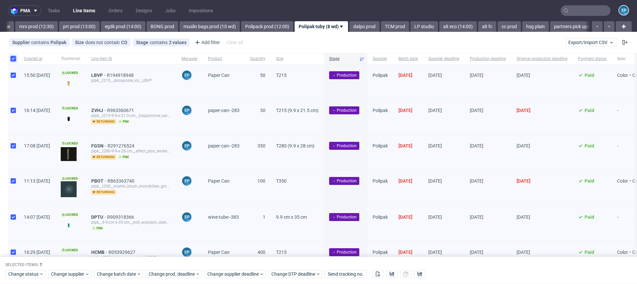
scroll to position [75, 0]
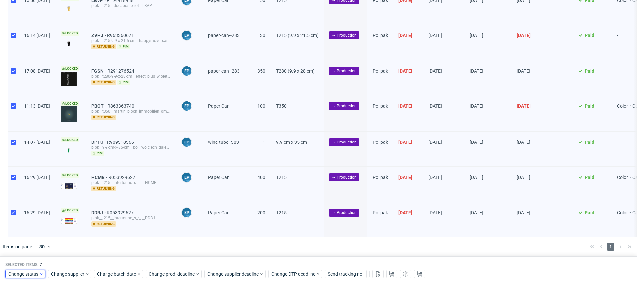
click at [34, 276] on span "Change status" at bounding box center [23, 274] width 31 height 7
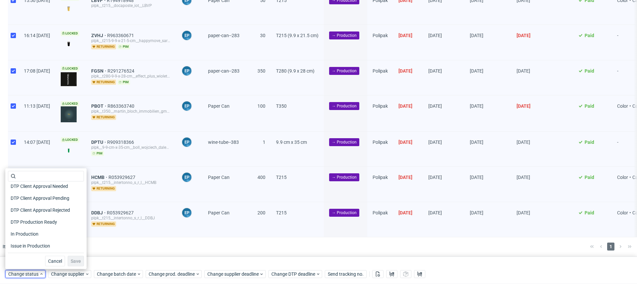
scroll to position [52, 0]
click at [35, 234] on span "In Production" at bounding box center [25, 233] width 34 height 9
click at [75, 257] on button "Save" at bounding box center [76, 261] width 16 height 11
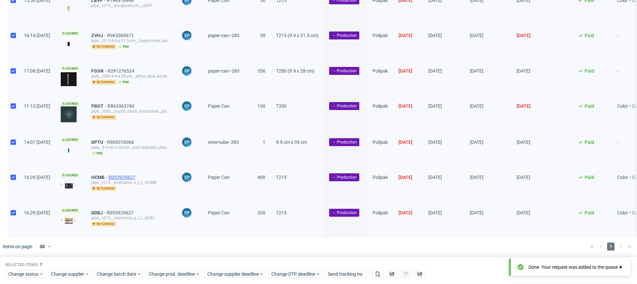
scroll to position [0, 0]
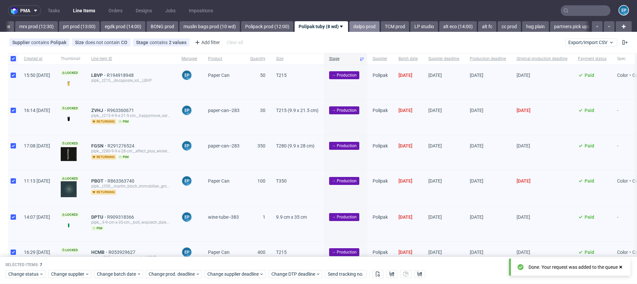
click at [349, 31] on link "dalpo prod" at bounding box center [364, 26] width 30 height 11
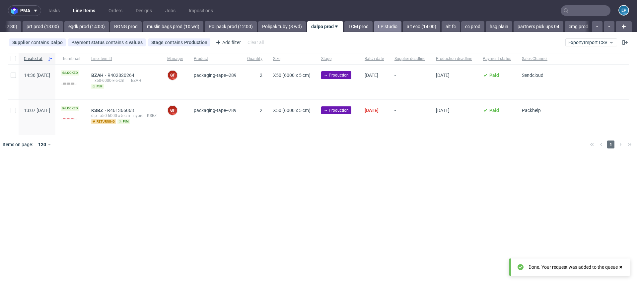
click at [374, 30] on link "LP studio" at bounding box center [388, 26] width 28 height 11
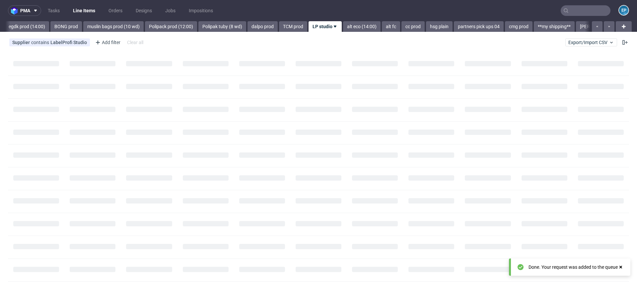
scroll to position [0, 958]
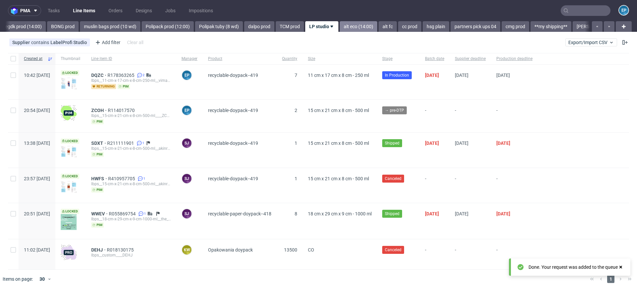
click at [340, 29] on link "alt eco (14:00)" at bounding box center [358, 26] width 37 height 11
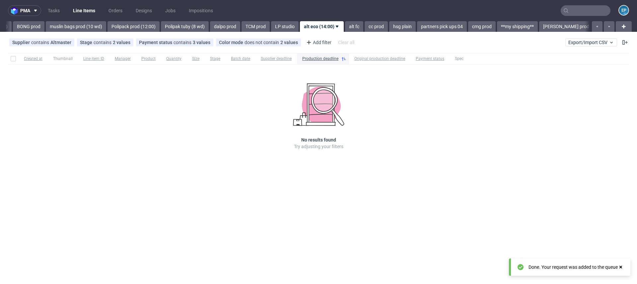
click at [345, 29] on link "alt fc" at bounding box center [354, 26] width 18 height 11
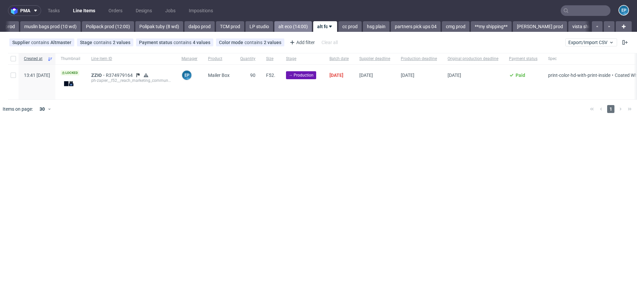
click at [338, 29] on link "cc prod" at bounding box center [349, 26] width 23 height 11
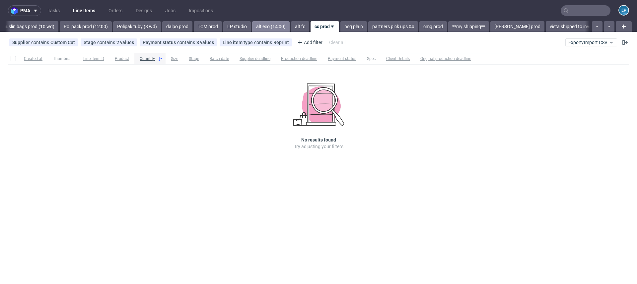
click at [340, 29] on link "hsg plain" at bounding box center [353, 26] width 27 height 11
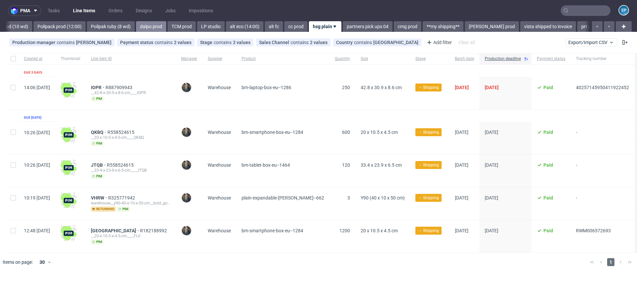
click at [138, 31] on link "dalpo prod" at bounding box center [151, 26] width 30 height 11
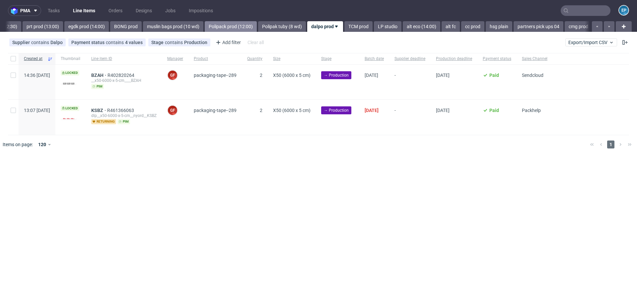
click at [205, 28] on link "Polipack prod (12:00)" at bounding box center [231, 26] width 52 height 11
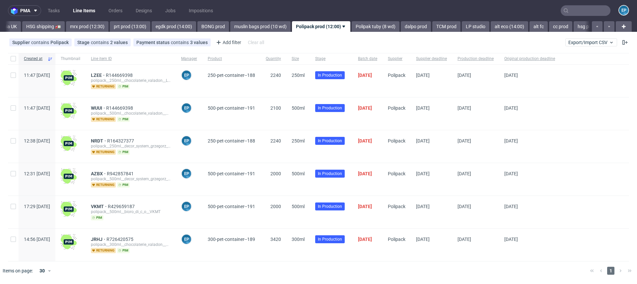
scroll to position [0, 804]
click at [355, 22] on link "Polipak tuby (8 wd)" at bounding box center [379, 26] width 48 height 11
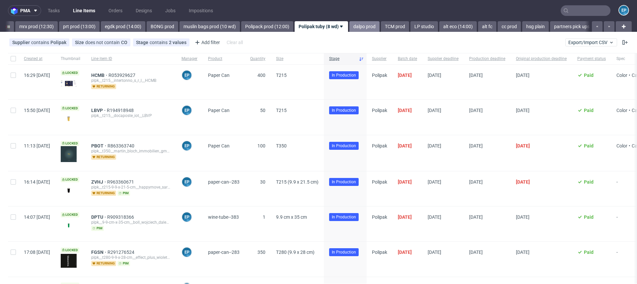
click at [349, 23] on link "dalpo prod" at bounding box center [364, 26] width 30 height 11
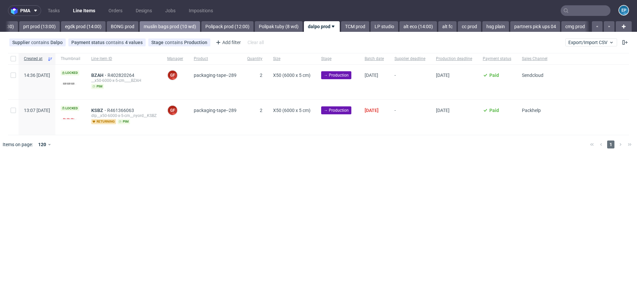
click at [140, 27] on link "muslin bags prod (10 wd)" at bounding box center [170, 26] width 60 height 11
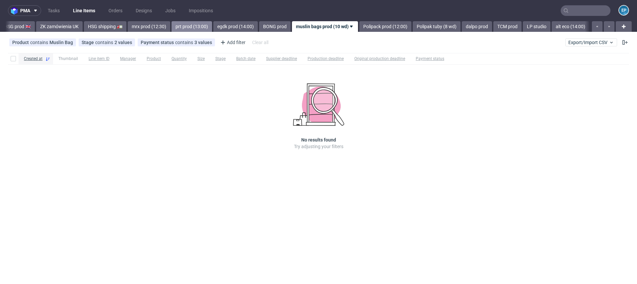
click at [172, 30] on link "prt prod (13:00)" at bounding box center [192, 26] width 40 height 11
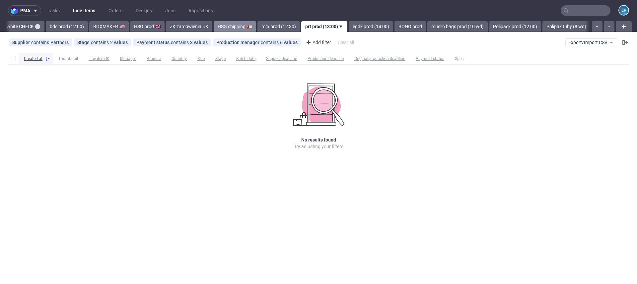
click at [214, 28] on link "HSG shipping 🚛" at bounding box center [235, 26] width 42 height 11
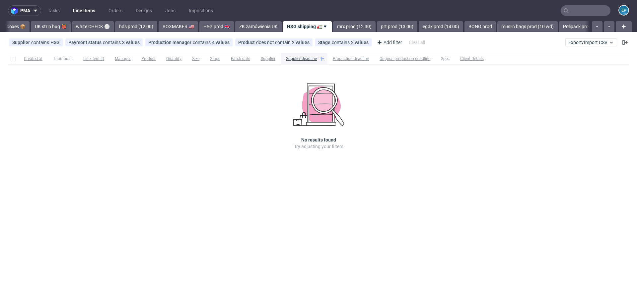
scroll to position [0, 529]
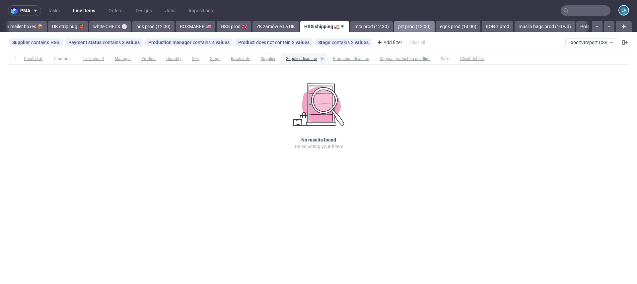
click at [394, 25] on link "prt prod (13:00)" at bounding box center [414, 26] width 40 height 11
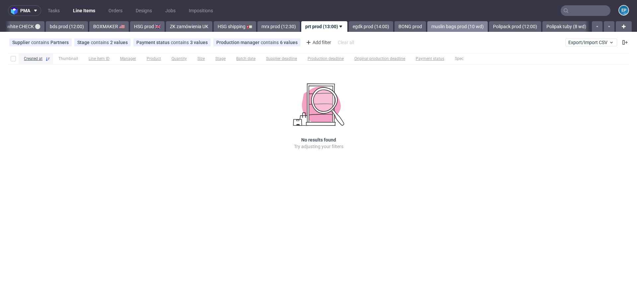
click at [427, 25] on link "muslin bags prod (10 wd)" at bounding box center [457, 26] width 60 height 11
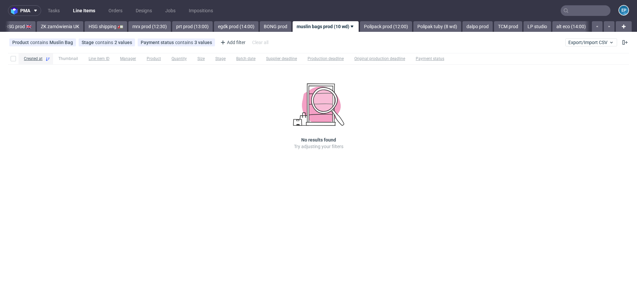
scroll to position [0, 746]
click at [213, 31] on link "egdk prod (14:00)" at bounding box center [235, 26] width 44 height 11
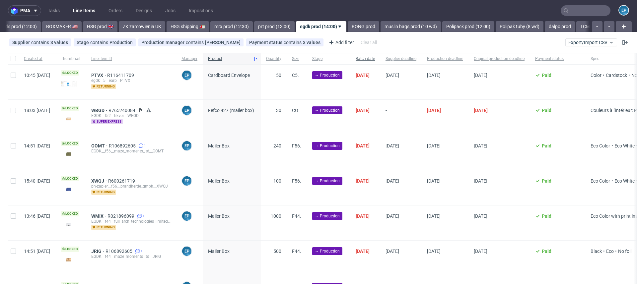
click at [375, 58] on span "Batch date" at bounding box center [365, 59] width 19 height 6
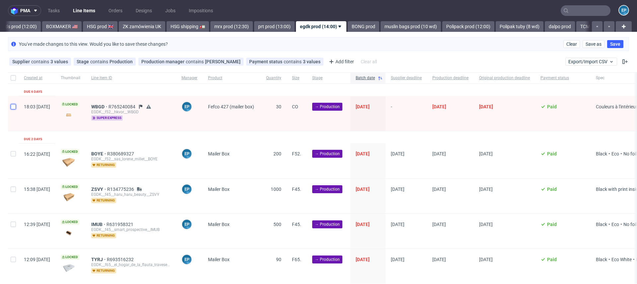
click at [14, 109] on input "checkbox" at bounding box center [13, 106] width 5 height 5
checkbox input "true"
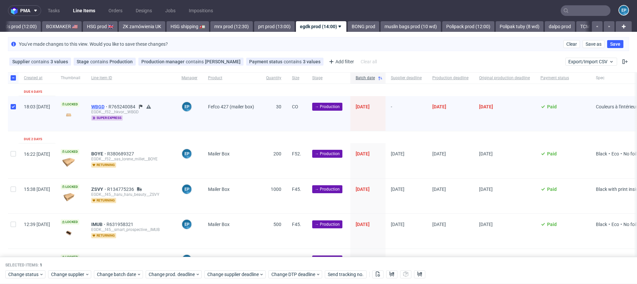
click at [108, 105] on span "WBGD" at bounding box center [99, 106] width 17 height 5
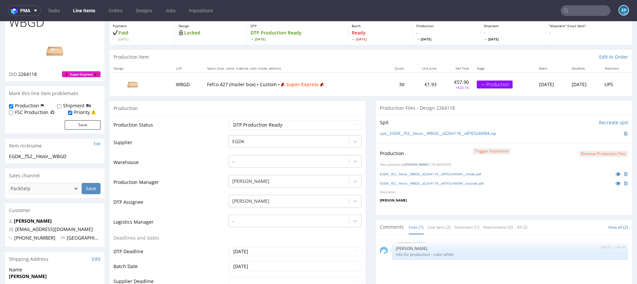
scroll to position [37, 0]
click at [615, 173] on icon at bounding box center [617, 174] width 5 height 5
click at [615, 181] on icon at bounding box center [617, 183] width 5 height 5
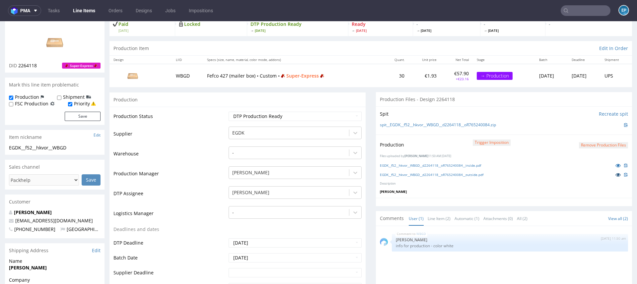
scroll to position [48, 0]
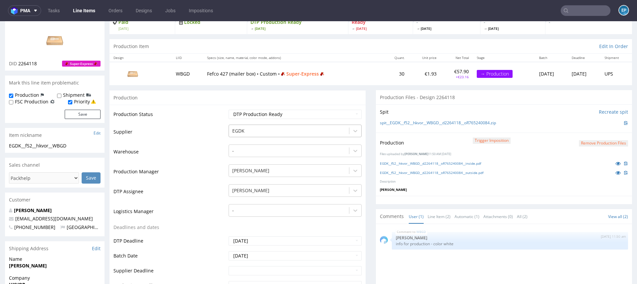
click at [305, 131] on div at bounding box center [288, 131] width 113 height 8
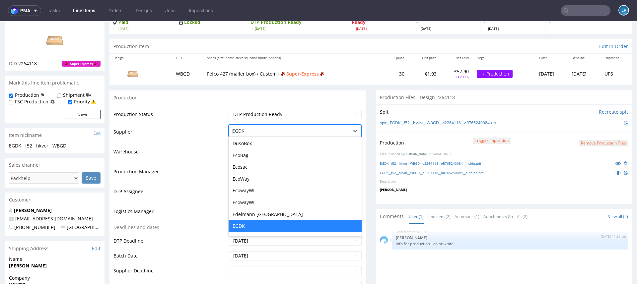
scroll to position [71, 0]
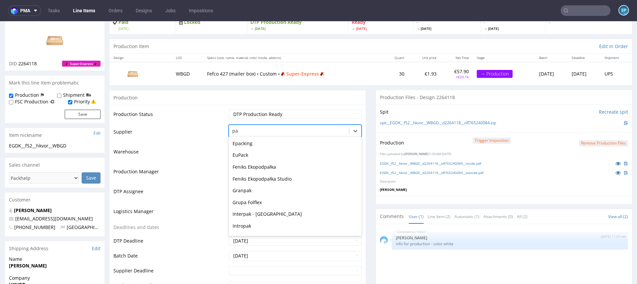
type input "par"
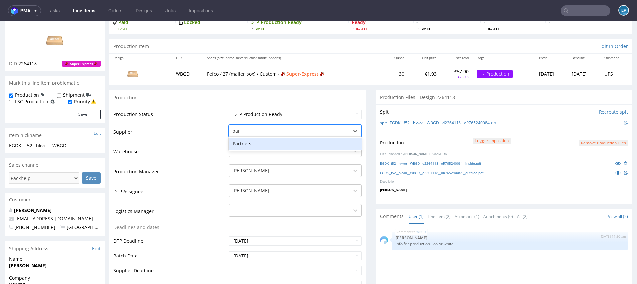
click at [289, 141] on div "Partners" at bounding box center [295, 144] width 133 height 12
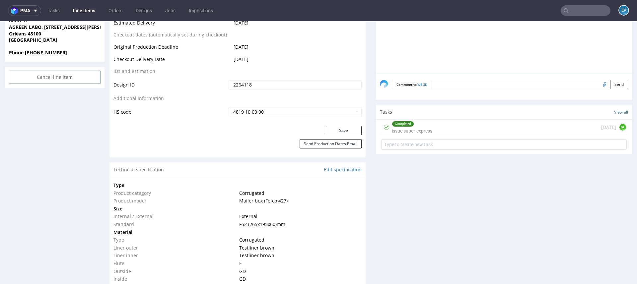
scroll to position [349, 0]
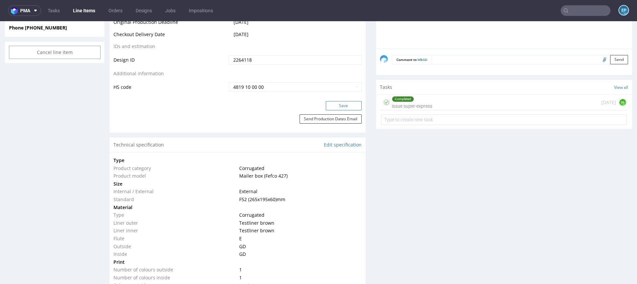
click at [332, 107] on button "Save" at bounding box center [344, 105] width 36 height 9
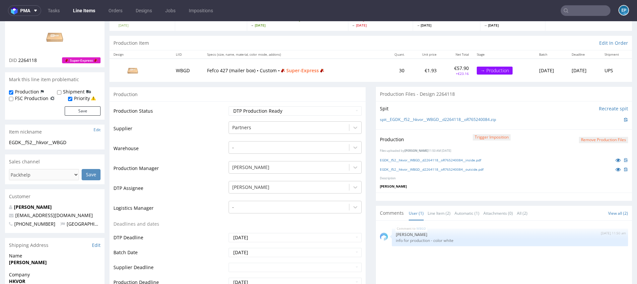
scroll to position [48, 0]
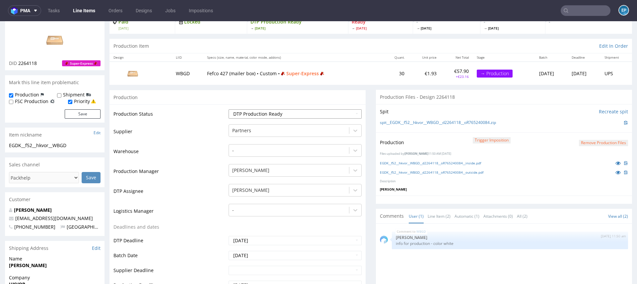
click at [326, 110] on select "Waiting for Artwork Waiting for Diecut Waiting for Mockup Waiting for DTP Waiti…" at bounding box center [295, 113] width 133 height 9
select select "back_for_dtp"
click at [229, 109] on select "Waiting for Artwork Waiting for Diecut Waiting for Mockup Waiting for DTP Waiti…" at bounding box center [295, 113] width 133 height 9
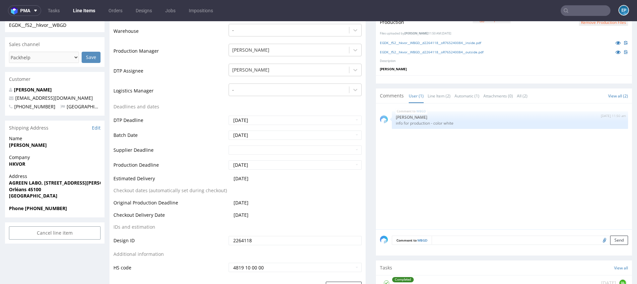
scroll to position [201, 0]
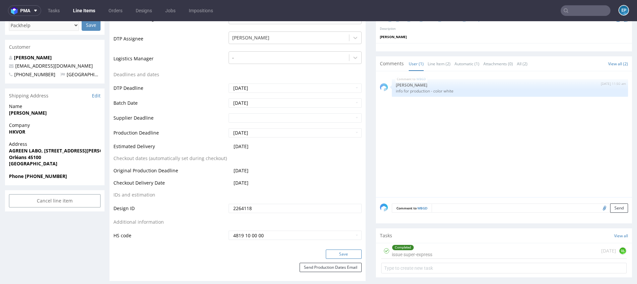
click at [335, 252] on button "Save" at bounding box center [344, 254] width 36 height 9
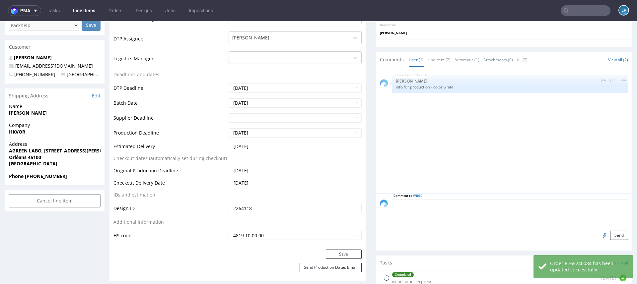
click at [476, 206] on textarea at bounding box center [510, 214] width 236 height 29
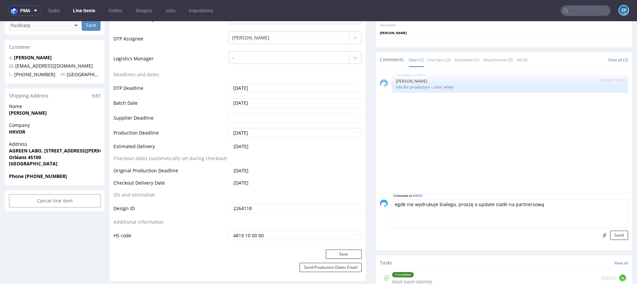
type textarea "egdk nie wydrukuje białego, proszę o update siatki na partnersową"
click at [623, 237] on div "Comment to WBGD egdk nie wydrukuje białego, proszę o update siatki na partnerso…" at bounding box center [504, 221] width 256 height 57
click at [615, 236] on button "Send" at bounding box center [619, 235] width 18 height 9
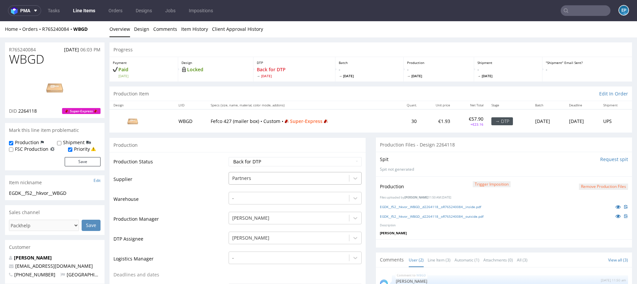
scroll to position [0, 0]
click at [90, 11] on link "Line Items" at bounding box center [84, 10] width 30 height 11
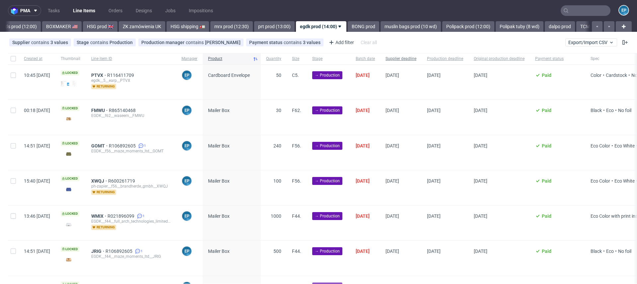
click at [416, 58] on span "Supplier deadline" at bounding box center [401, 59] width 31 height 6
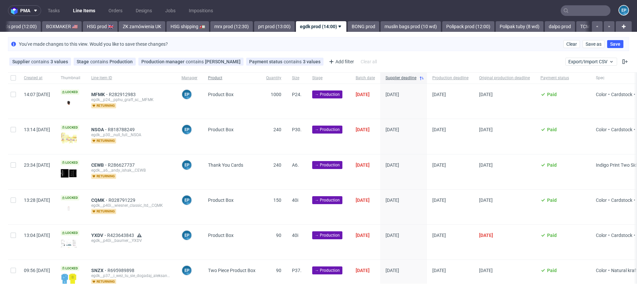
click at [242, 79] on span "Product" at bounding box center [231, 78] width 47 height 6
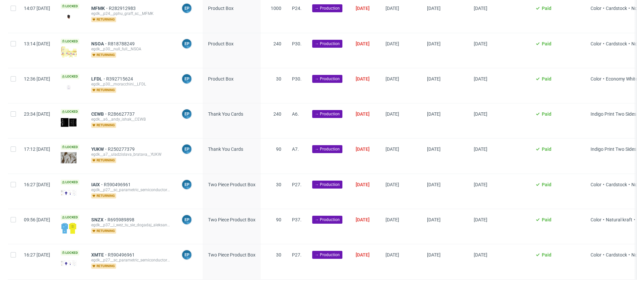
scroll to position [2483, 0]
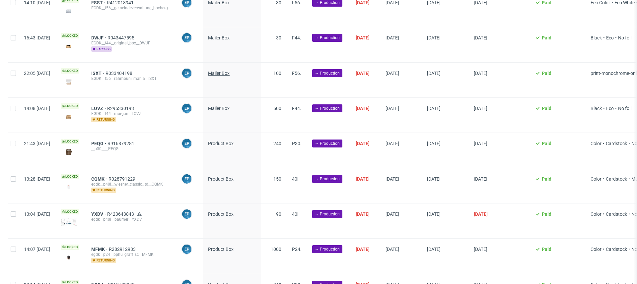
click at [230, 71] on span "Mailer Box" at bounding box center [219, 73] width 22 height 5
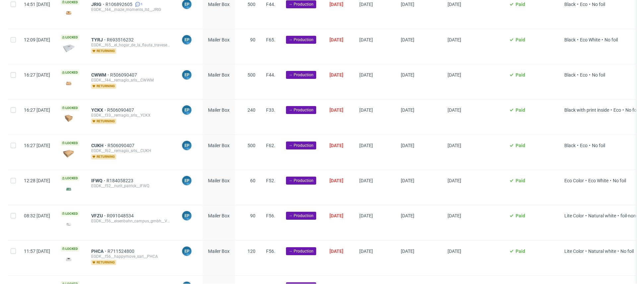
scroll to position [0, 0]
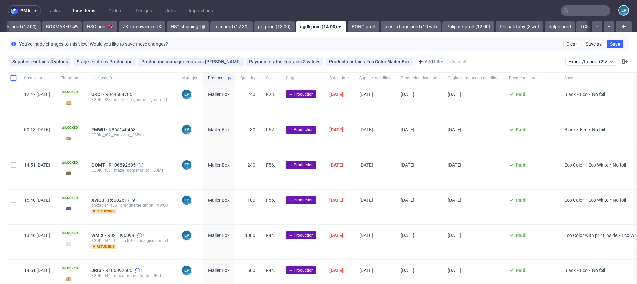
click at [13, 78] on input "checkbox" at bounding box center [13, 77] width 5 height 5
checkbox input "true"
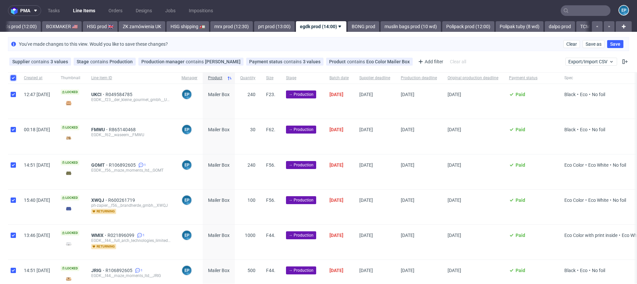
checkbox input "true"
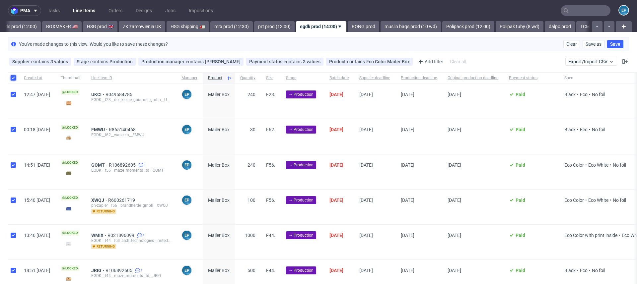
checkbox input "true"
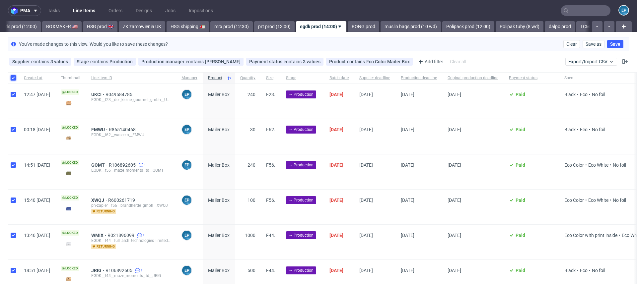
checkbox input "true"
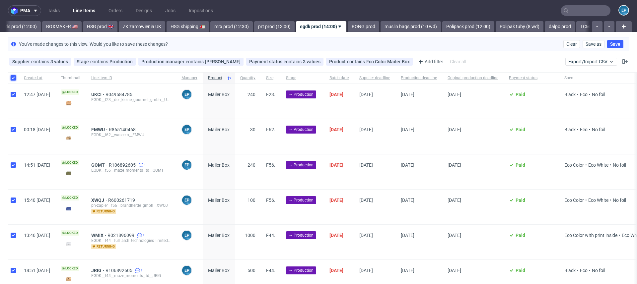
checkbox input "true"
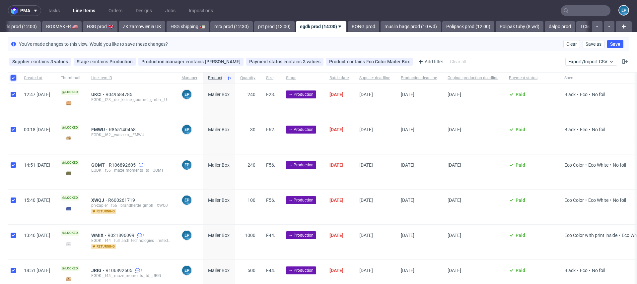
checkbox input "true"
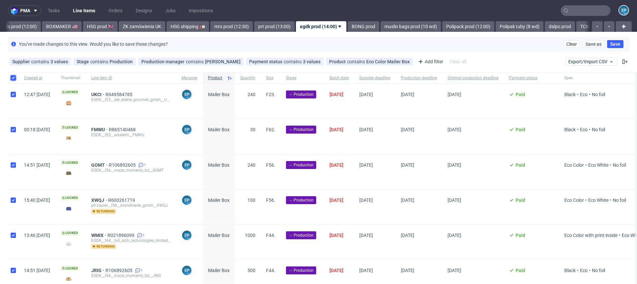
checkbox input "true"
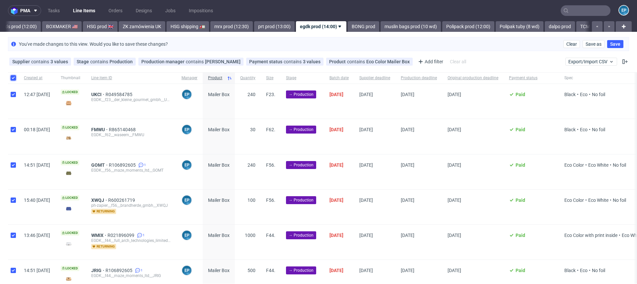
checkbox input "true"
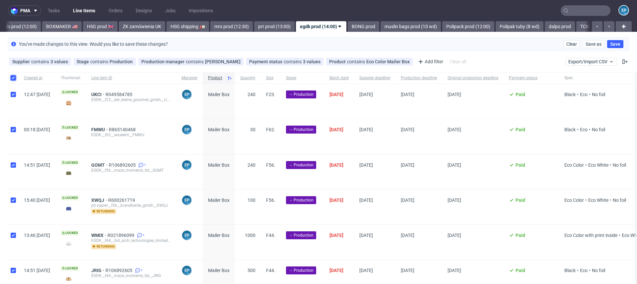
checkbox input "true"
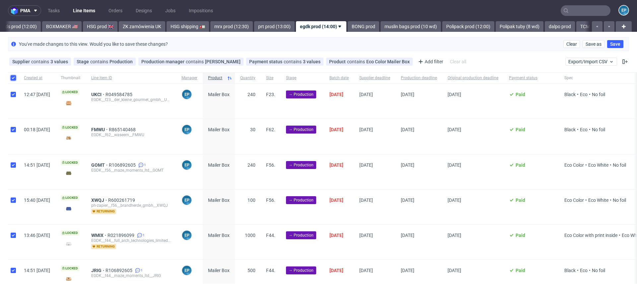
checkbox input "true"
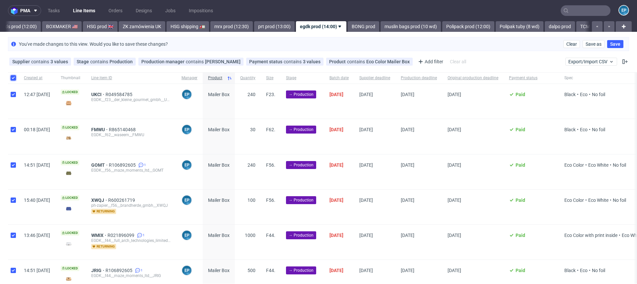
checkbox input "true"
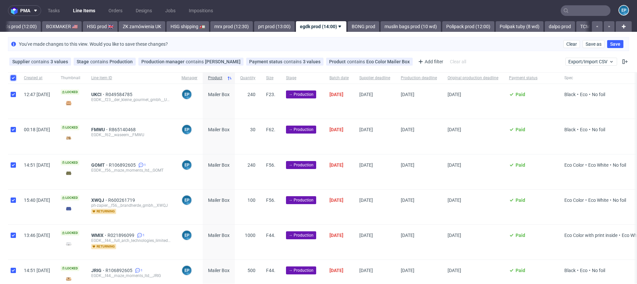
checkbox input "true"
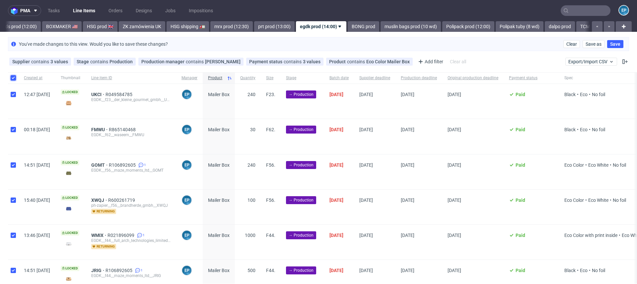
checkbox input "true"
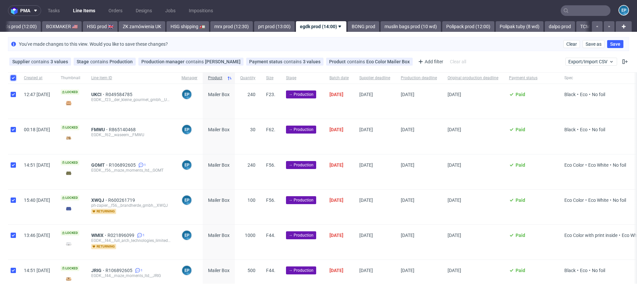
checkbox input "true"
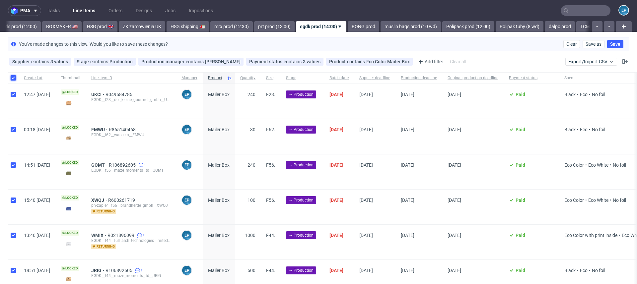
checkbox input "true"
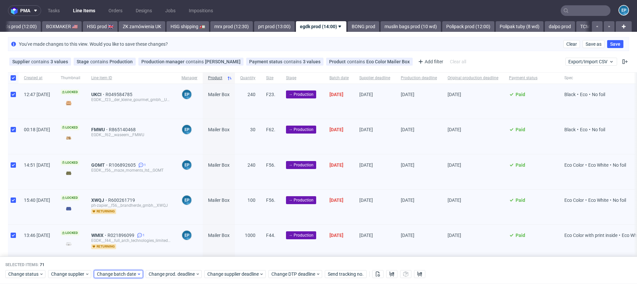
click at [106, 275] on span "Change batch date" at bounding box center [117, 274] width 40 height 7
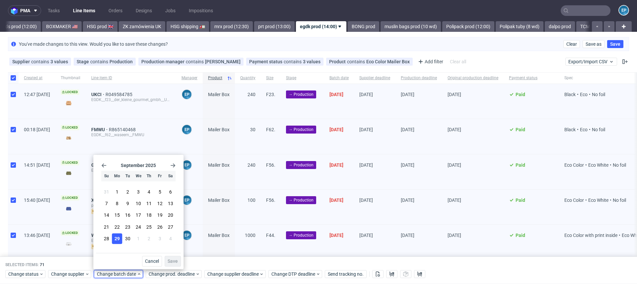
click at [115, 244] on button "29" at bounding box center [117, 239] width 10 height 11
click at [171, 258] on button "Save" at bounding box center [173, 261] width 16 height 11
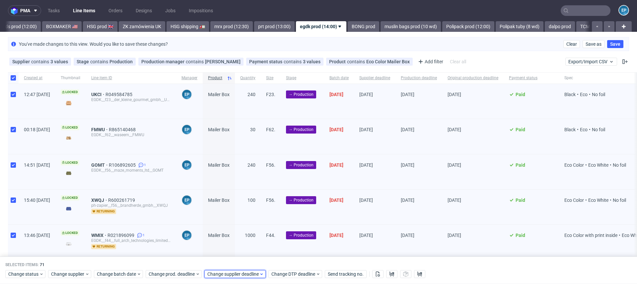
click at [233, 273] on span "Change supplier deadline" at bounding box center [233, 274] width 52 height 7
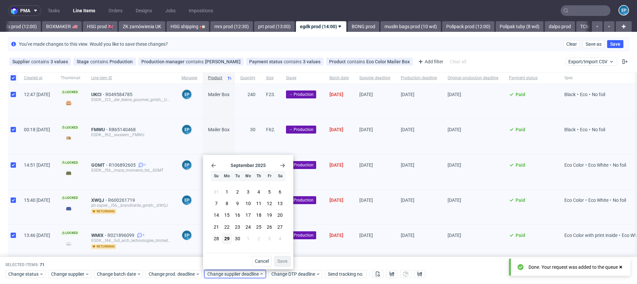
click at [283, 166] on icon "Go forward 1 month" at bounding box center [282, 165] width 5 height 5
click at [249, 204] on span "8" at bounding box center [248, 204] width 3 height 7
click at [281, 259] on span "Save" at bounding box center [282, 261] width 10 height 5
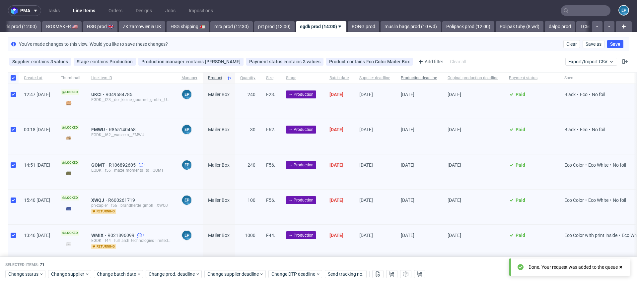
click at [437, 77] on span "Production deadline" at bounding box center [419, 78] width 36 height 6
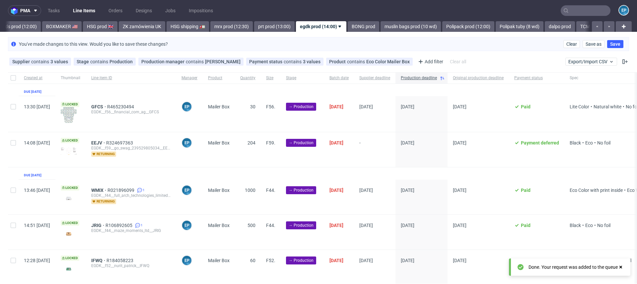
click at [16, 151] on div at bounding box center [13, 149] width 11 height 35
checkbox input "true"
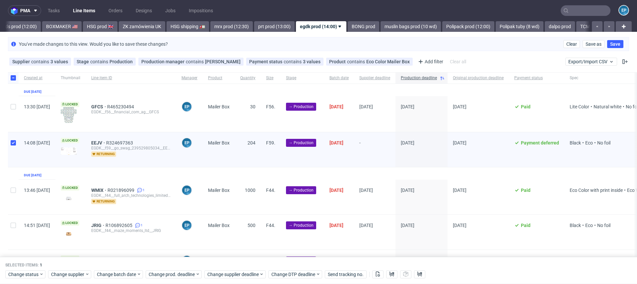
click at [15, 115] on div at bounding box center [13, 114] width 11 height 36
checkbox input "true"
click at [170, 272] on span "Change prod. deadline" at bounding box center [172, 274] width 47 height 7
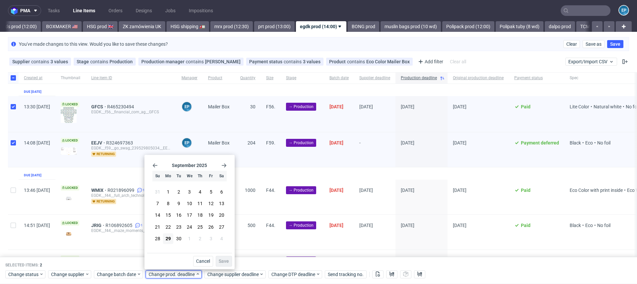
click at [228, 168] on div "September 2025 Su Mo Tu We Th Fr Sa 31 1 2 3 4 5 6 7 8 9 10 11 12 13 14 15 16 1…" at bounding box center [189, 206] width 85 height 96
click at [226, 168] on icon "Go forward 1 month" at bounding box center [223, 165] width 5 height 5
click at [191, 203] on button "8" at bounding box center [189, 204] width 10 height 11
click at [220, 259] on span "Save" at bounding box center [224, 261] width 10 height 5
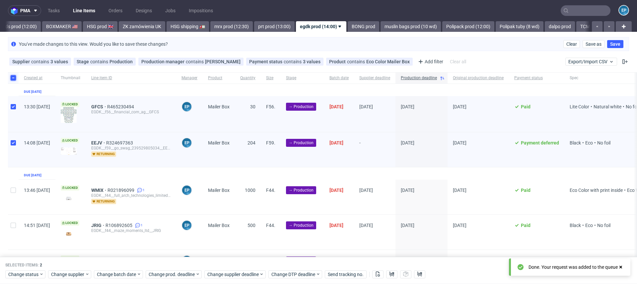
click at [15, 77] on input "checkbox" at bounding box center [13, 77] width 5 height 5
checkbox input "false"
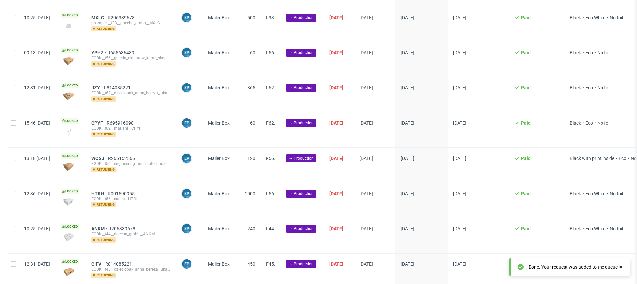
scroll to position [2383, 0]
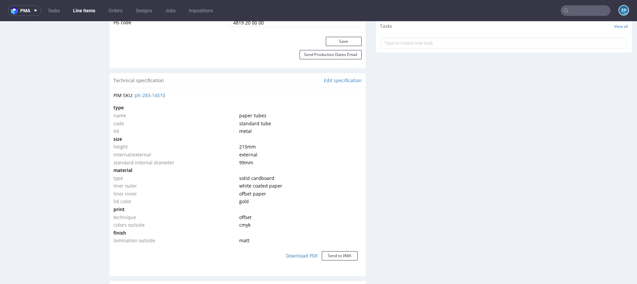
scroll to position [443, 0]
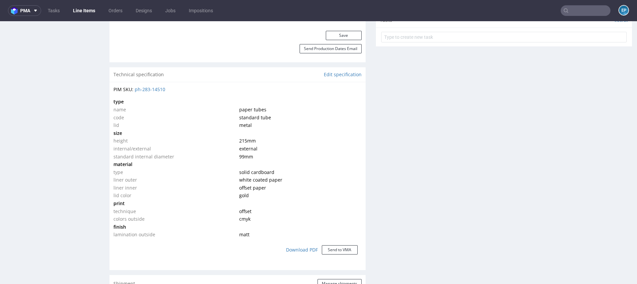
click at [240, 196] on span "gold" at bounding box center [244, 195] width 10 height 6
copy span "gold"
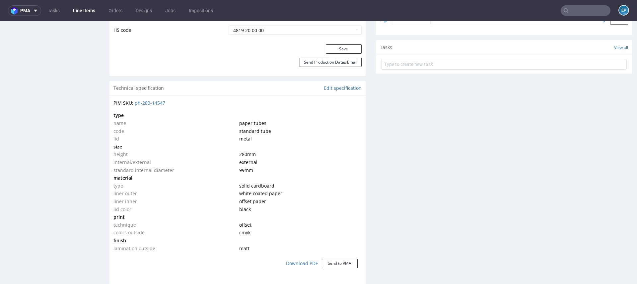
scroll to position [441, 0]
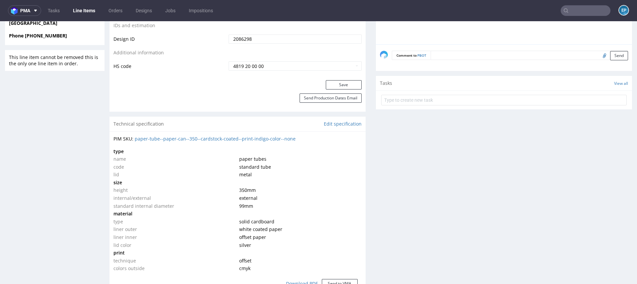
scroll to position [388, 0]
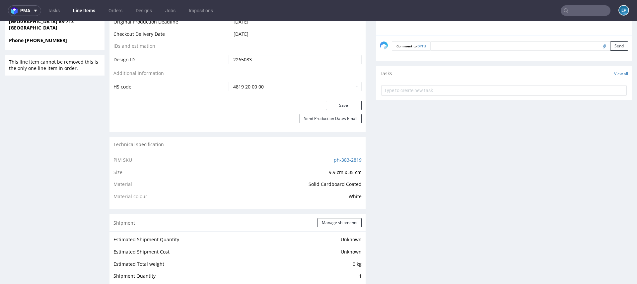
scroll to position [331, 0]
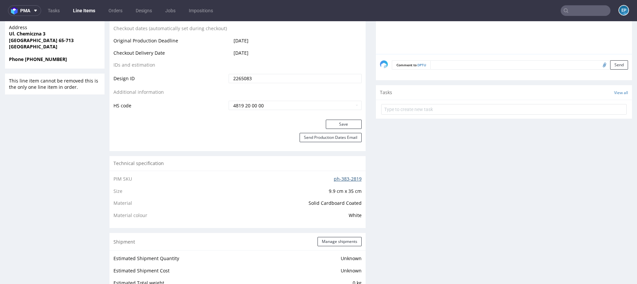
click at [351, 180] on link "ph-383-2819" at bounding box center [348, 179] width 28 height 6
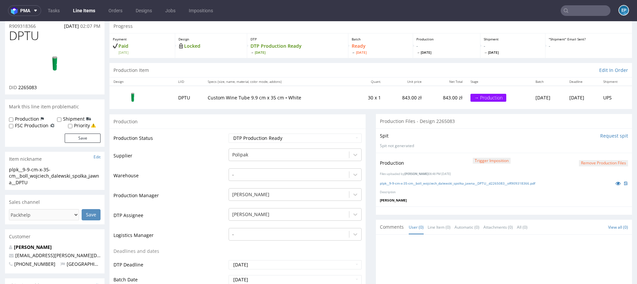
scroll to position [0, 0]
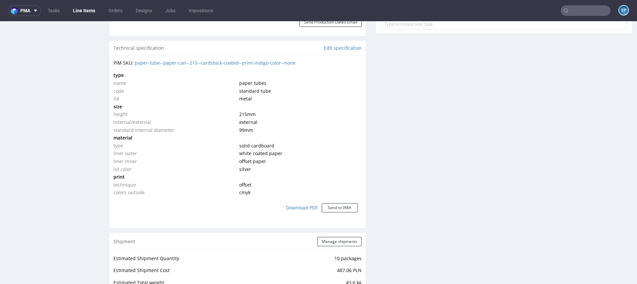
scroll to position [449, 0]
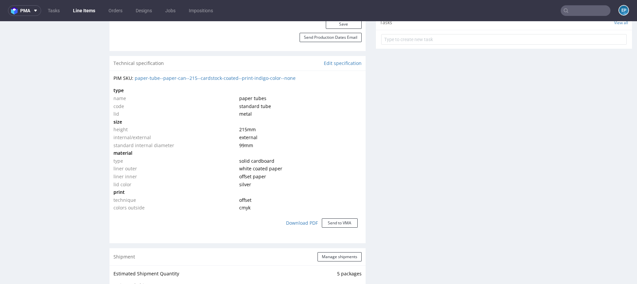
scroll to position [428, 0]
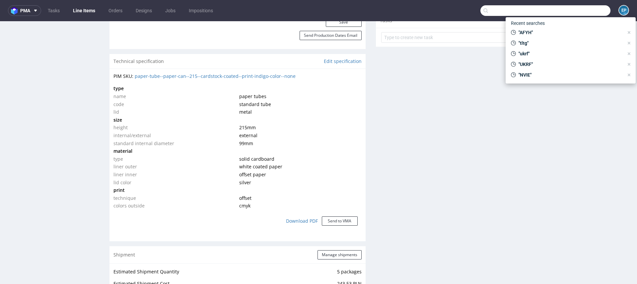
click at [580, 7] on input "text" at bounding box center [545, 10] width 130 height 11
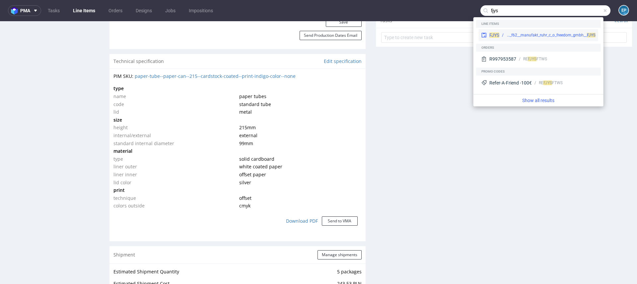
type input "fjys"
click at [588, 38] on div "FJYS EGDK__f62__manufakt_ruhr_c_o_freedom_gmbh__ FJYS" at bounding box center [538, 35] width 119 height 12
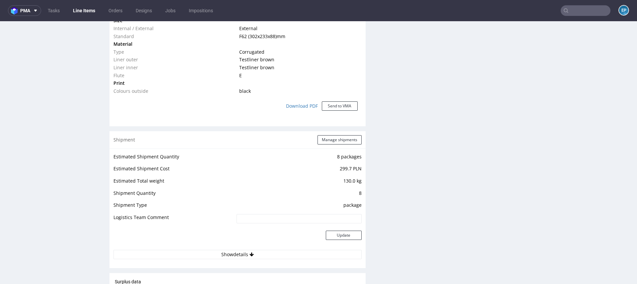
scroll to position [538, 0]
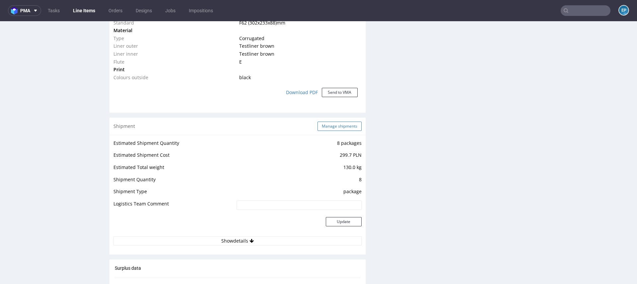
click at [340, 126] on button "Manage shipments" at bounding box center [340, 126] width 44 height 9
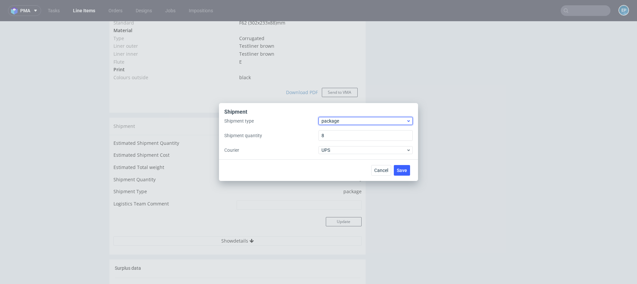
click at [339, 121] on span "package" at bounding box center [364, 121] width 85 height 7
click at [340, 129] on div "pallet" at bounding box center [365, 135] width 89 height 12
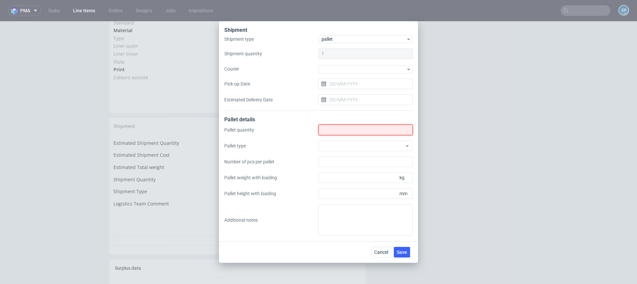
click at [340, 129] on input "Shipment type" at bounding box center [366, 130] width 94 height 11
type input "1"
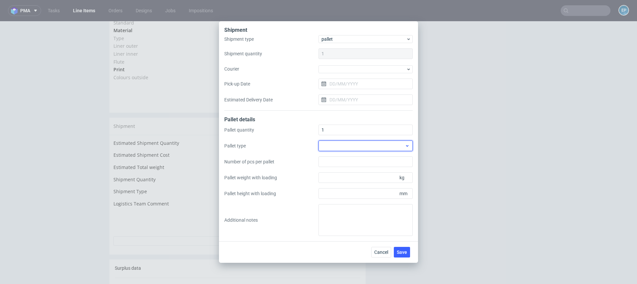
click at [336, 147] on div at bounding box center [366, 146] width 94 height 11
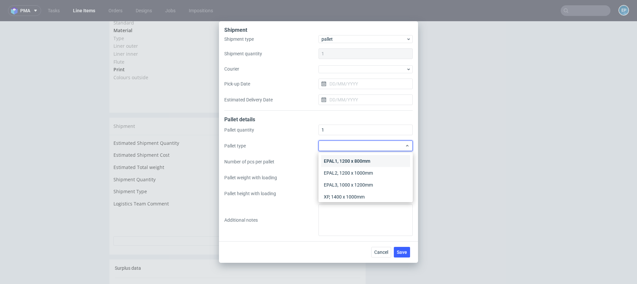
click at [334, 159] on div "EPAL1, 1200 x 800mm" at bounding box center [365, 161] width 89 height 12
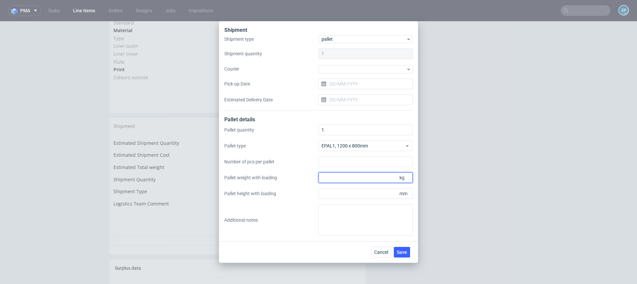
click at [348, 180] on input "Pallet weight with loading" at bounding box center [366, 178] width 94 height 11
type input "193"
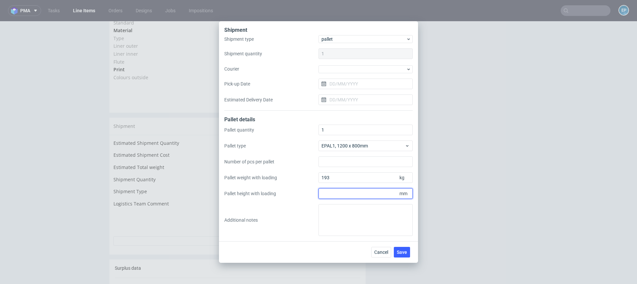
click at [355, 194] on input "Pallet height with loading" at bounding box center [366, 193] width 94 height 11
type input "2070"
click at [402, 250] on span "Save" at bounding box center [402, 252] width 10 height 5
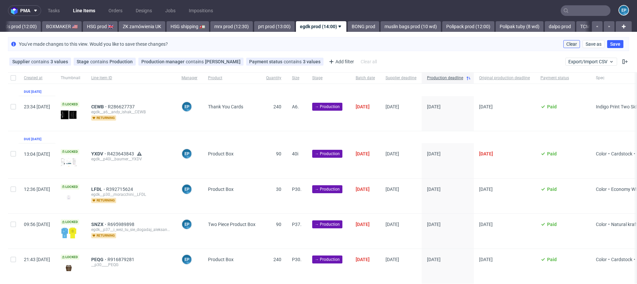
click at [566, 45] on span "Clear" at bounding box center [571, 44] width 11 height 5
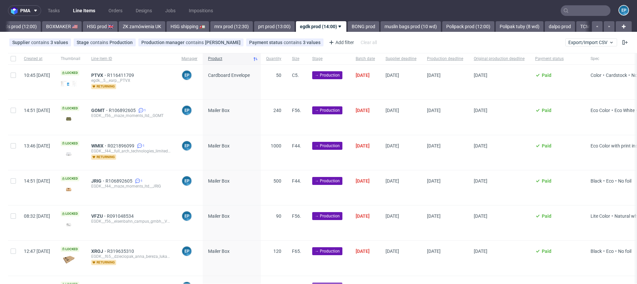
click at [14, 61] on div at bounding box center [13, 58] width 11 height 11
checkbox input "true"
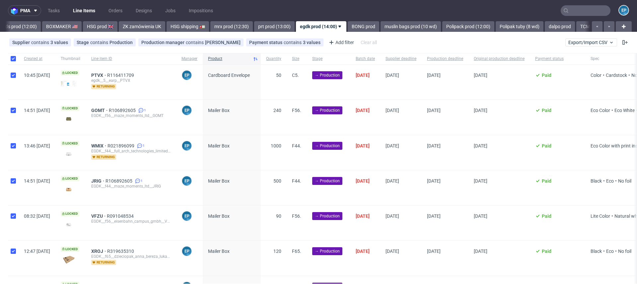
checkbox input "true"
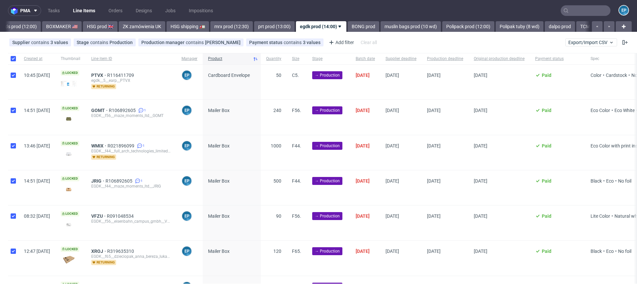
checkbox input "true"
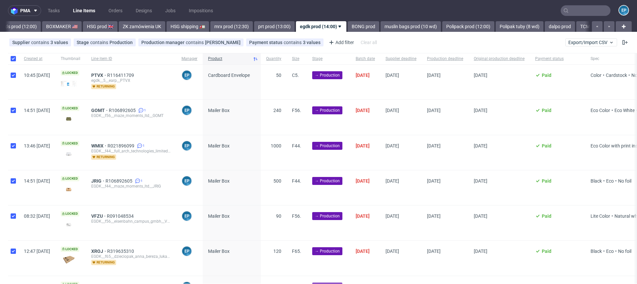
checkbox input "true"
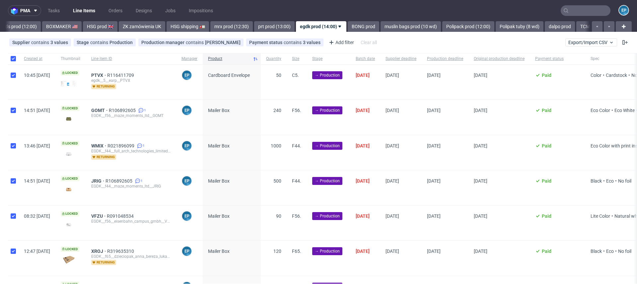
checkbox input "true"
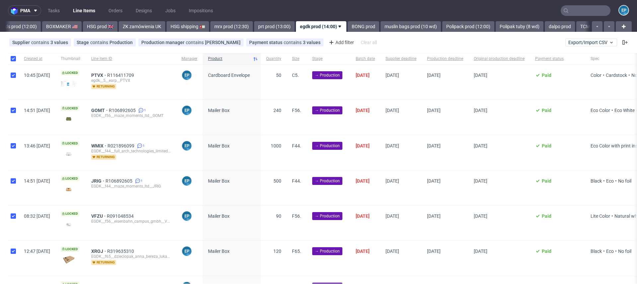
checkbox input "true"
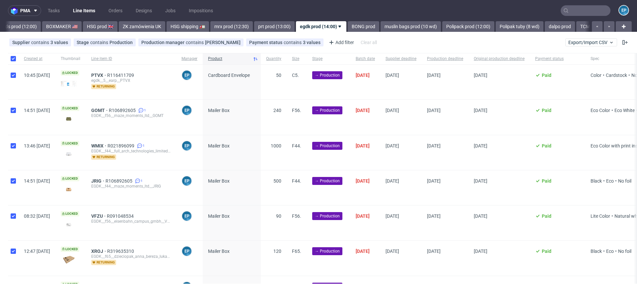
checkbox input "true"
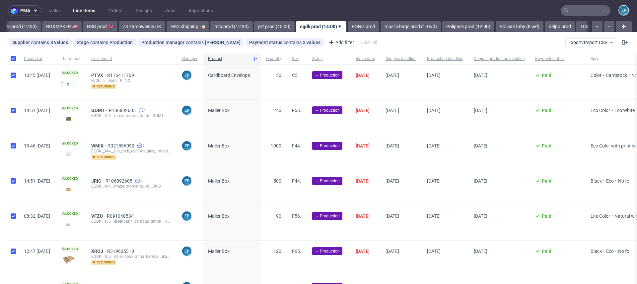
checkbox input "true"
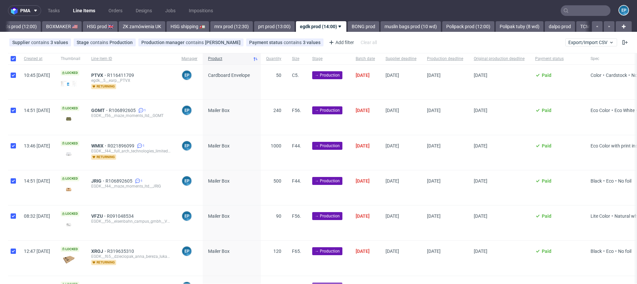
checkbox input "true"
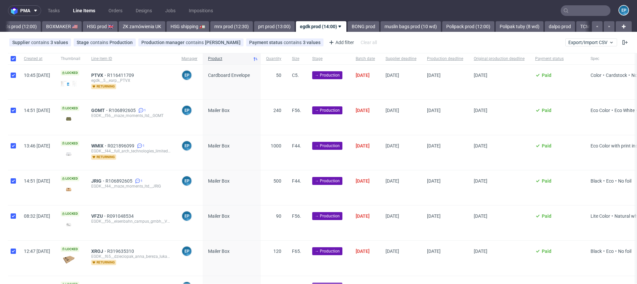
checkbox input "true"
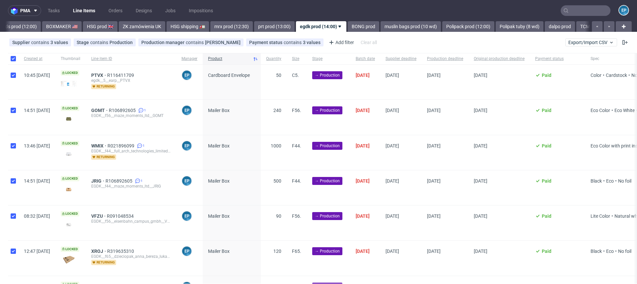
checkbox input "true"
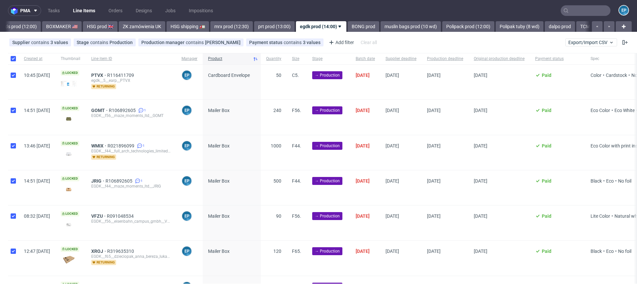
checkbox input "true"
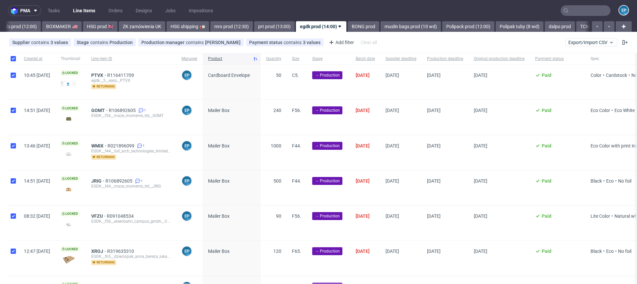
checkbox input "true"
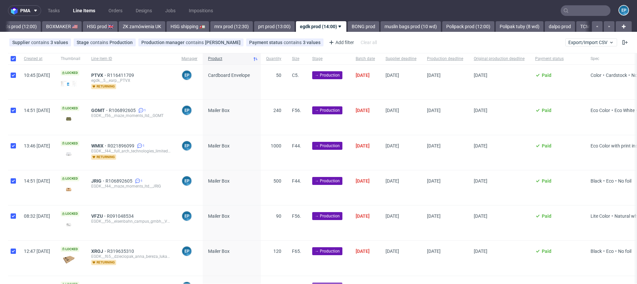
checkbox input "true"
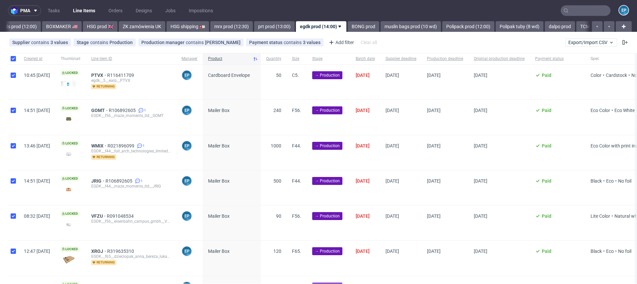
checkbox input "true"
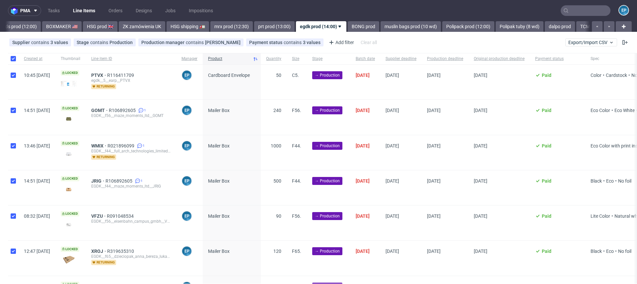
checkbox input "true"
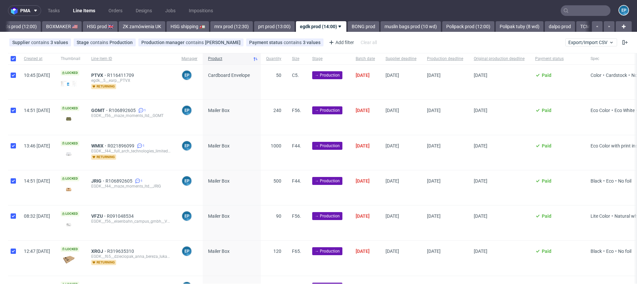
checkbox input "true"
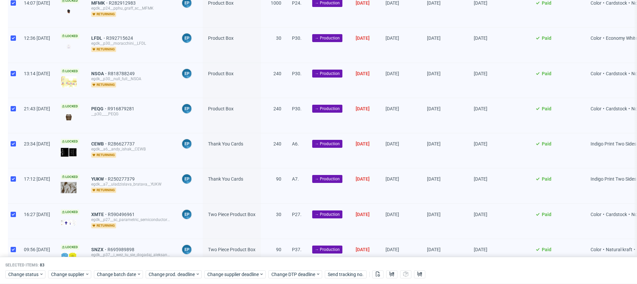
scroll to position [2751, 0]
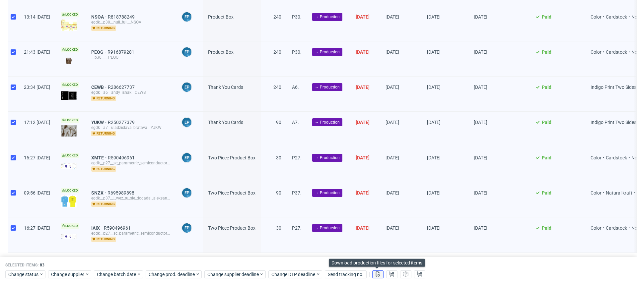
click at [379, 273] on icon at bounding box center [377, 274] width 5 height 5
click at [390, 273] on icon at bounding box center [391, 274] width 5 height 5
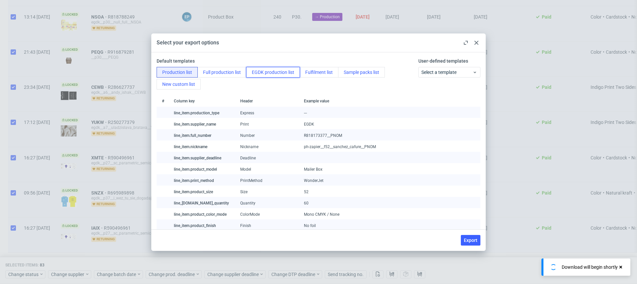
click at [292, 75] on button "EGDK production list" at bounding box center [273, 72] width 54 height 11
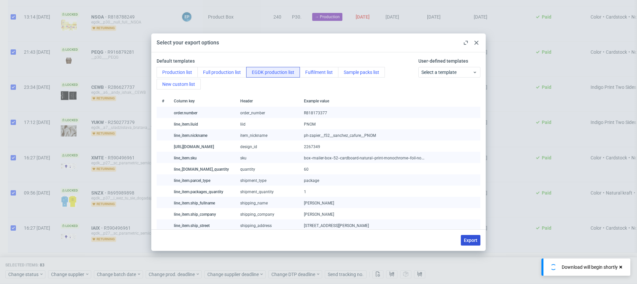
click at [467, 238] on span "Export" at bounding box center [471, 240] width 14 height 5
checkbox input "false"
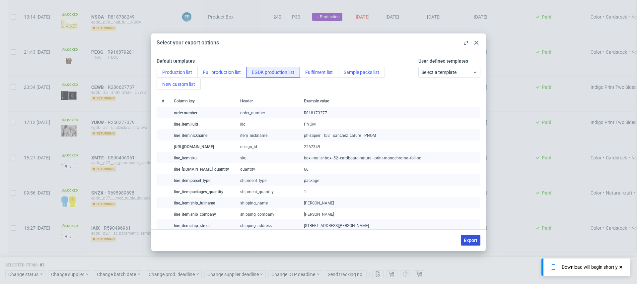
checkbox input "false"
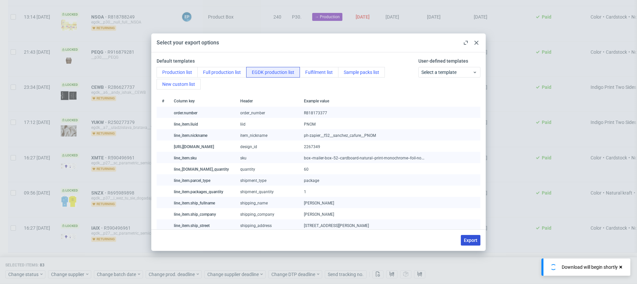
checkbox input "false"
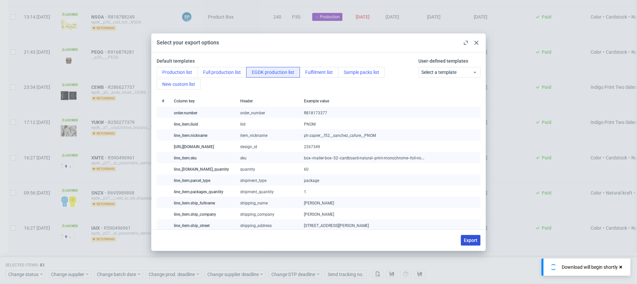
checkbox input "false"
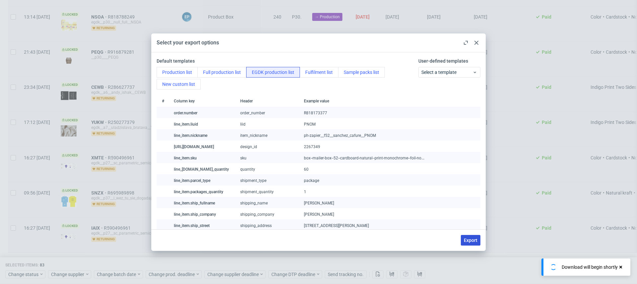
checkbox input "false"
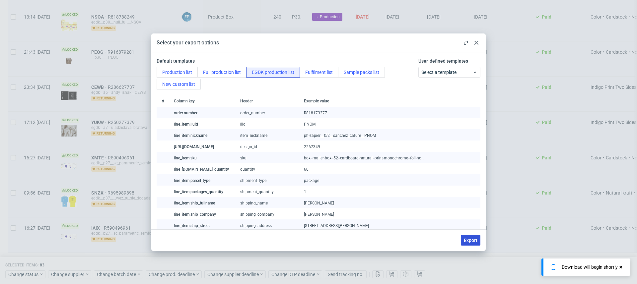
checkbox input "false"
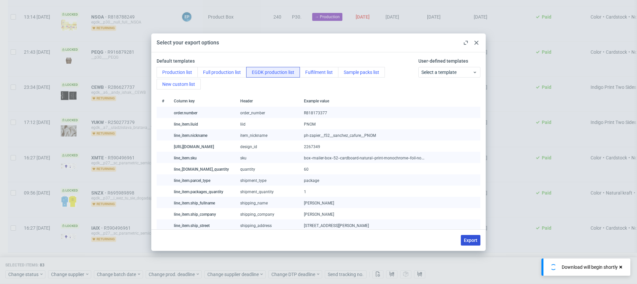
checkbox input "false"
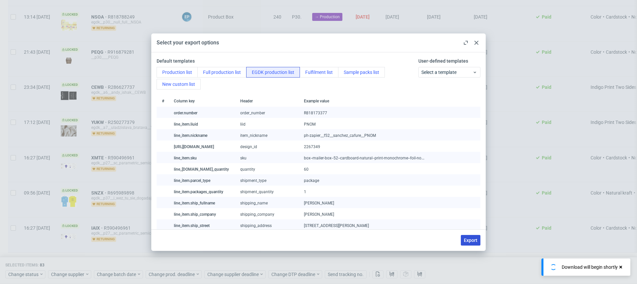
checkbox input "false"
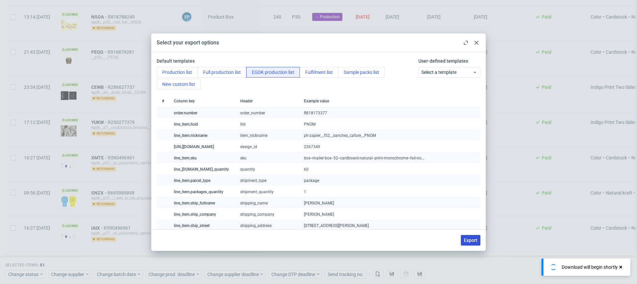
checkbox input "false"
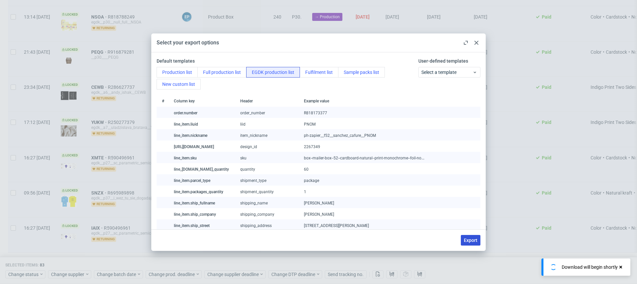
checkbox input "false"
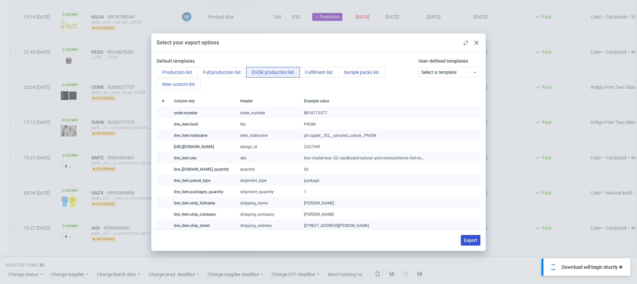
checkbox input "false"
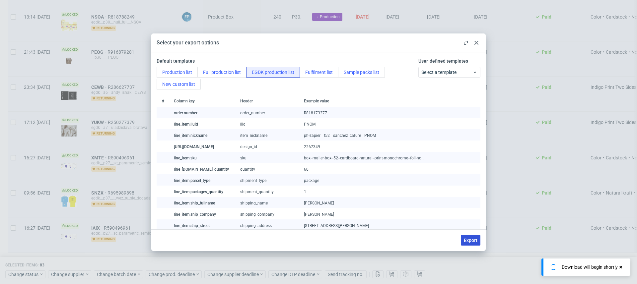
checkbox input "false"
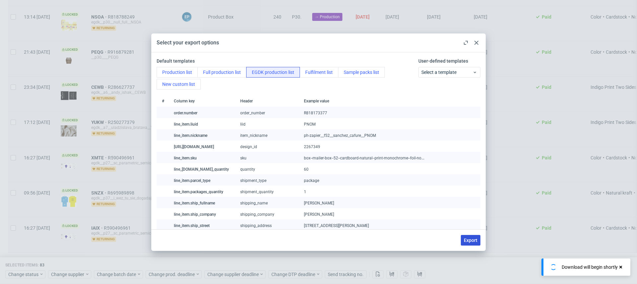
checkbox input "false"
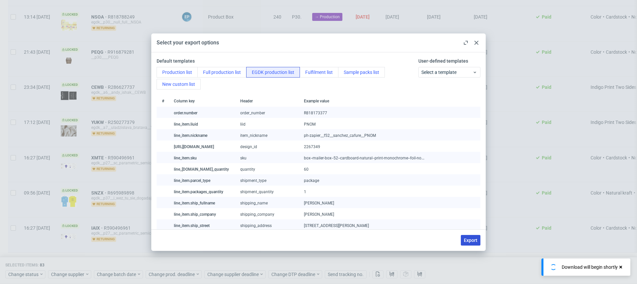
checkbox input "false"
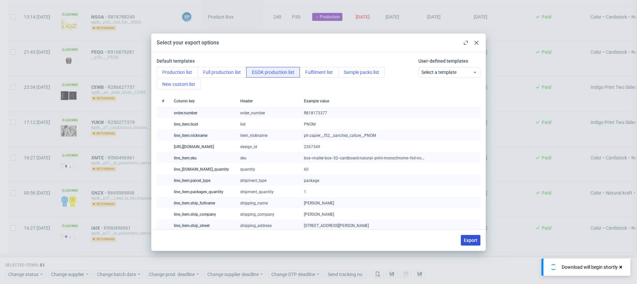
checkbox input "false"
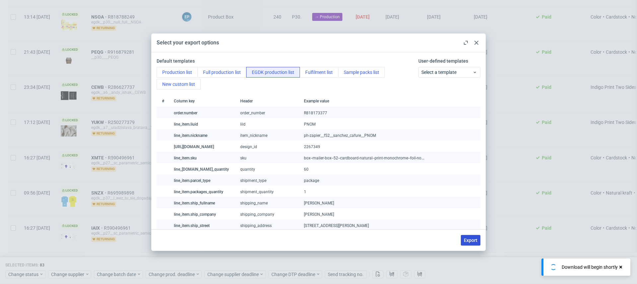
checkbox input "false"
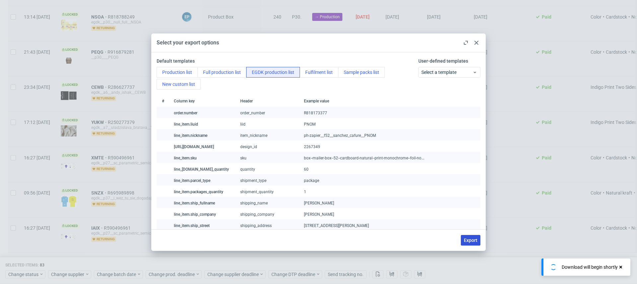
checkbox input "false"
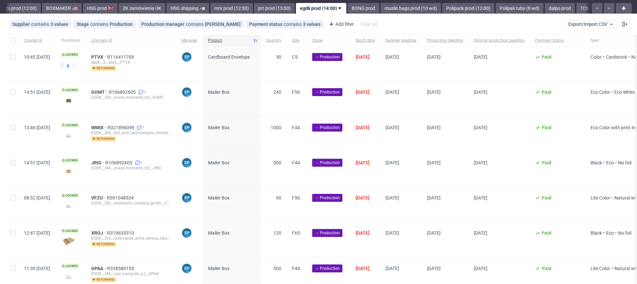
scroll to position [0, 0]
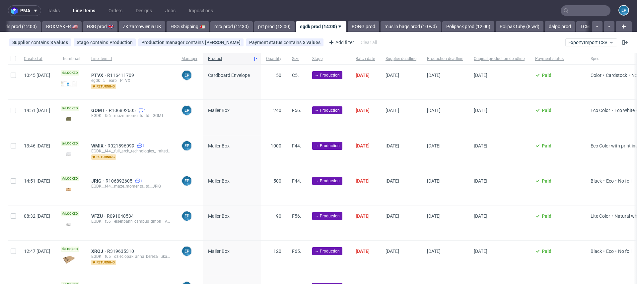
click at [8, 59] on div at bounding box center [13, 58] width 11 height 11
checkbox input "true"
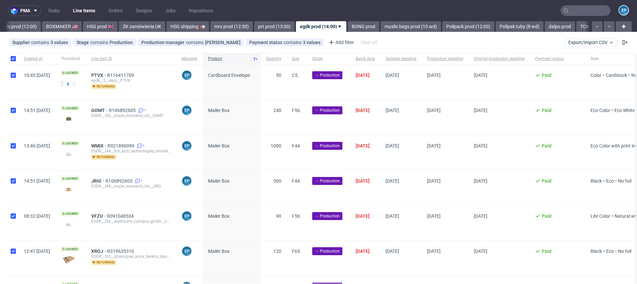
checkbox input "true"
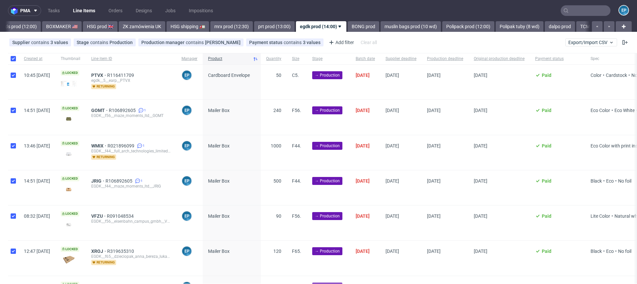
checkbox input "true"
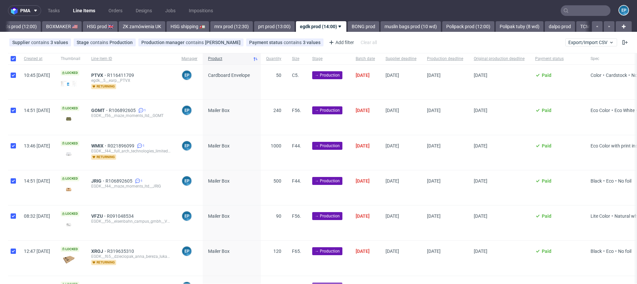
checkbox input "true"
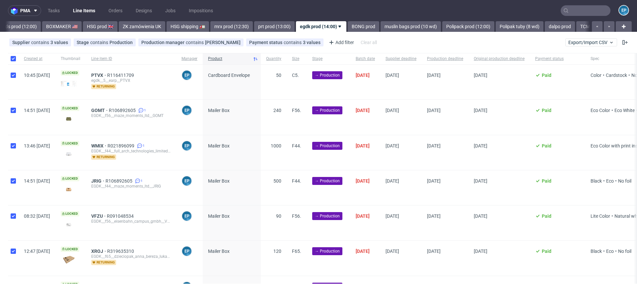
checkbox input "true"
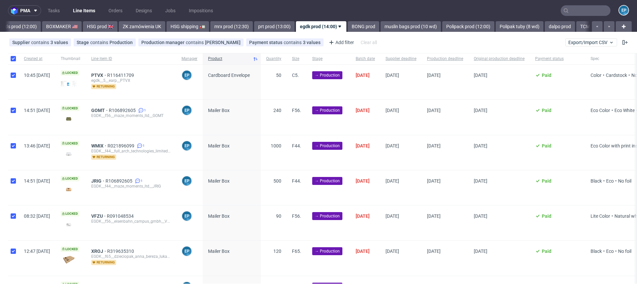
checkbox input "true"
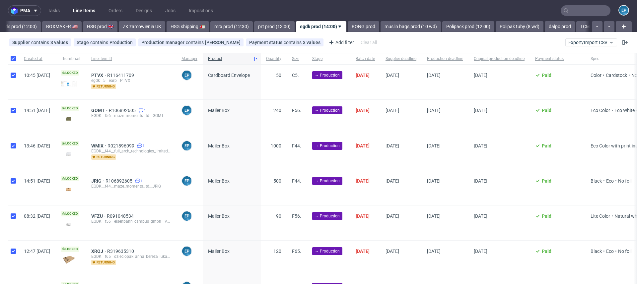
checkbox input "true"
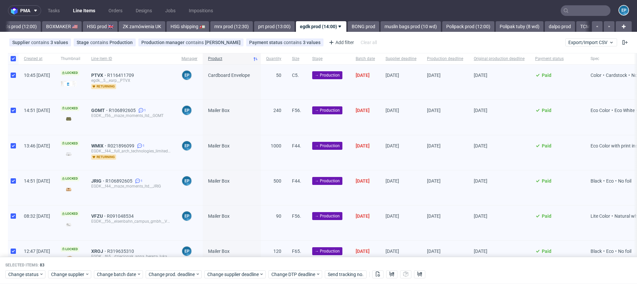
click at [30, 280] on div "Selected items: 83 Change status Change supplier Change batch date Change prod.…" at bounding box center [318, 271] width 637 height 28
click at [30, 275] on span "Change status" at bounding box center [23, 274] width 31 height 7
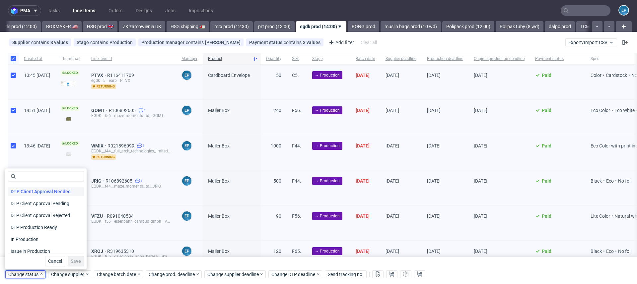
scroll to position [48, 0]
click at [29, 240] on span "In Production" at bounding box center [25, 238] width 34 height 9
click at [73, 264] on span "Save" at bounding box center [76, 261] width 10 height 5
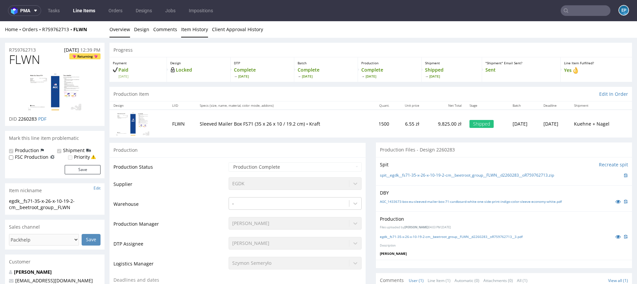
click at [197, 33] on link "Item History" at bounding box center [194, 29] width 27 height 16
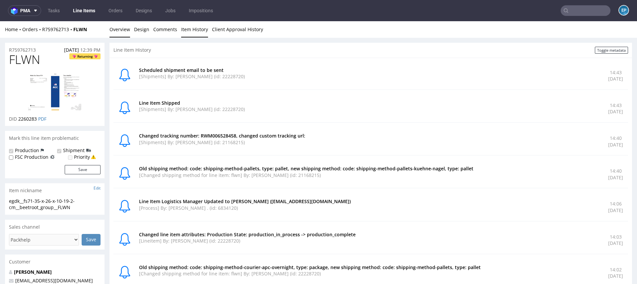
click at [126, 32] on link "Overview" at bounding box center [119, 29] width 21 height 16
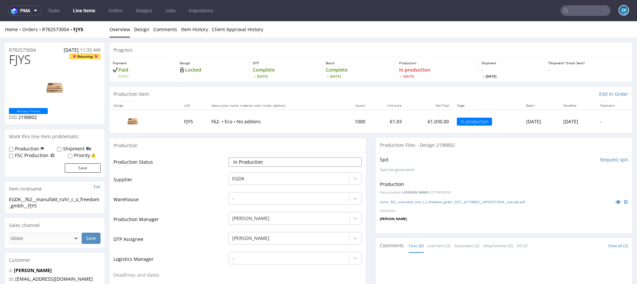
click at [277, 164] on select "Waiting for Artwork Waiting for Diecut Waiting for Mockup Waiting for DTP Waiti…" at bounding box center [295, 162] width 133 height 9
select select "production_complete"
click at [229, 158] on select "Waiting for Artwork Waiting for Diecut Waiting for Mockup Waiting for DTP Waiti…" at bounding box center [295, 162] width 133 height 9
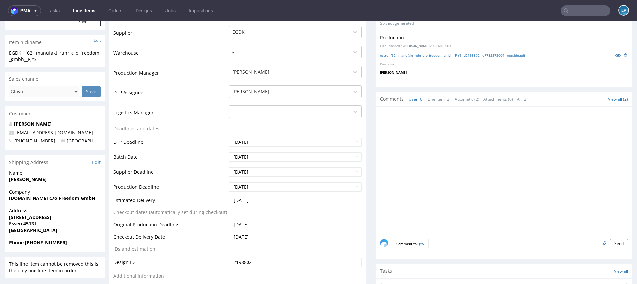
scroll to position [278, 0]
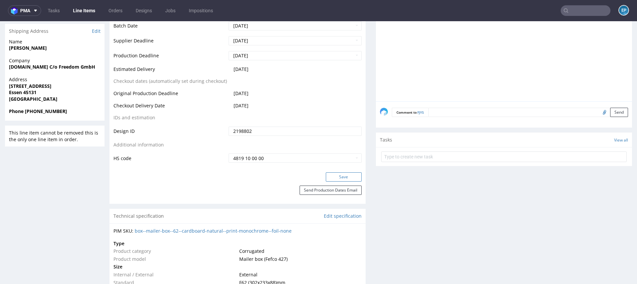
click at [331, 180] on button "Save" at bounding box center [344, 177] width 36 height 9
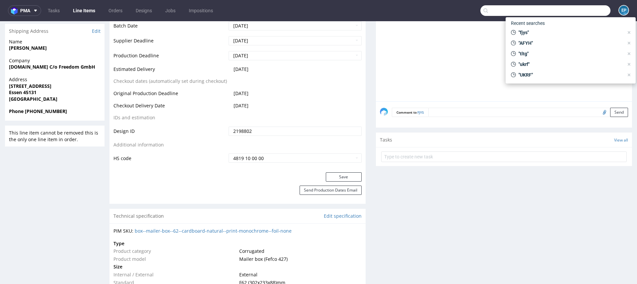
click at [569, 10] on input "text" at bounding box center [545, 10] width 130 height 11
paste input "KUNJ"
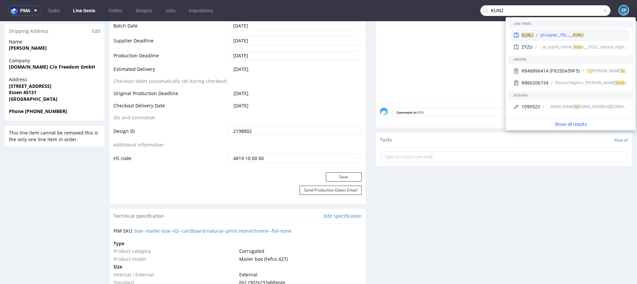
type input "KUNJ"
click at [553, 32] on div "ph-zapier__f56____ KUNJ" at bounding box center [562, 35] width 43 height 6
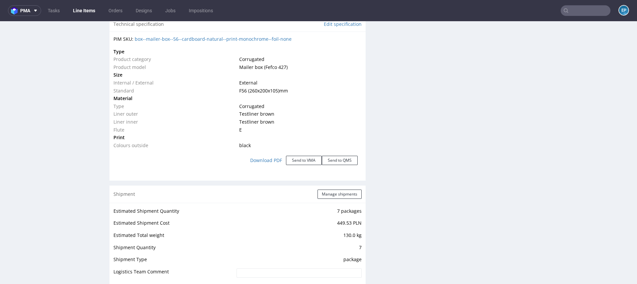
scroll to position [673, 0]
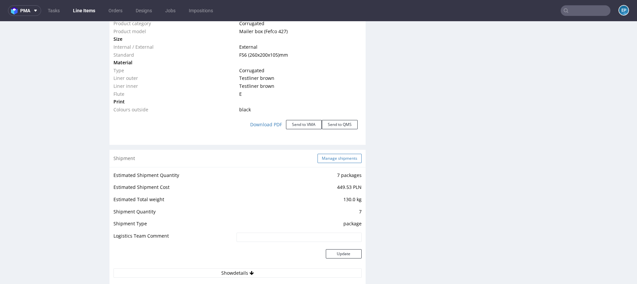
click at [341, 155] on button "Manage shipments" at bounding box center [340, 158] width 44 height 9
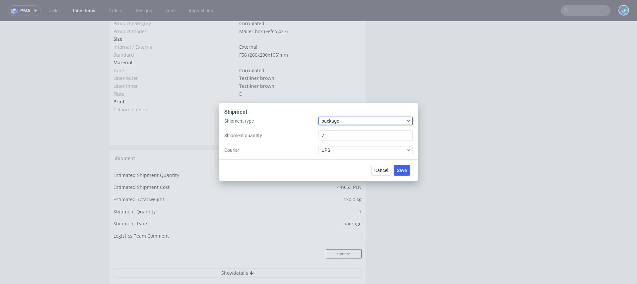
click at [335, 124] on div "package" at bounding box center [366, 121] width 94 height 8
click at [332, 134] on div "pallet" at bounding box center [365, 135] width 89 height 12
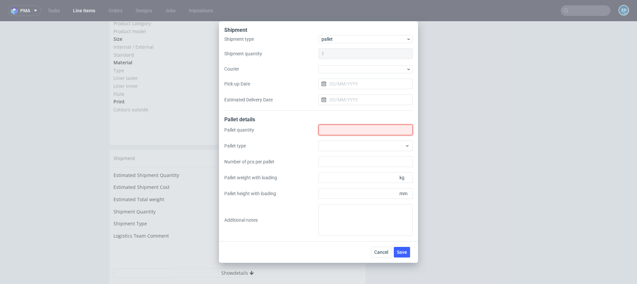
click at [332, 134] on input "Shipment type" at bounding box center [366, 130] width 94 height 11
type input "1"
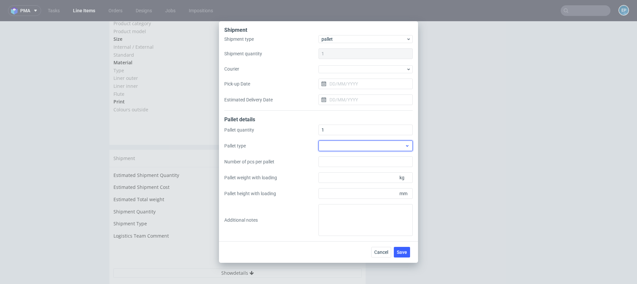
click at [333, 145] on div at bounding box center [366, 146] width 94 height 11
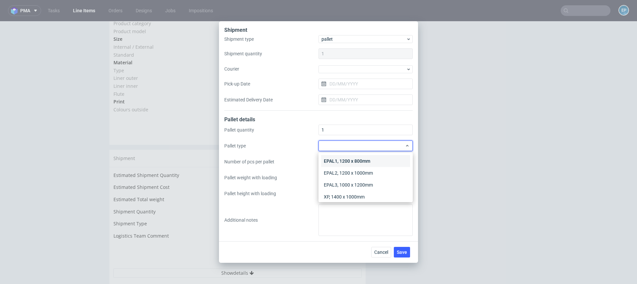
click at [333, 158] on div "EPAL1, 1200 x 800mm" at bounding box center [365, 161] width 89 height 12
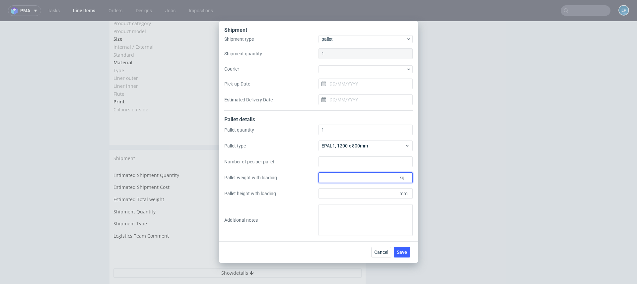
click at [350, 179] on input "Pallet weight with loading" at bounding box center [366, 178] width 94 height 11
drag, startPoint x: 348, startPoint y: 177, endPoint x: 271, endPoint y: 176, distance: 76.3
click at [271, 176] on div "Pallet quantity 1 Pallet type EPAL1, 1200 x 800mm Number of pcs per pallet Pall…" at bounding box center [318, 180] width 188 height 111
type input "173"
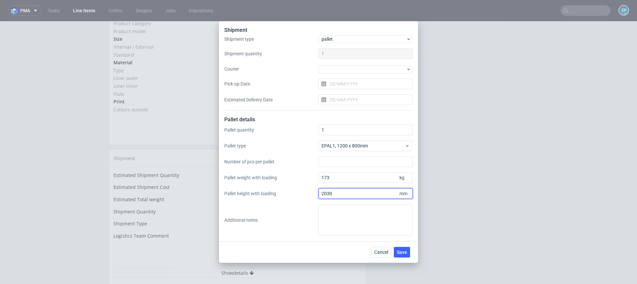
type input "2030"
click at [401, 253] on span "Save" at bounding box center [402, 252] width 10 height 5
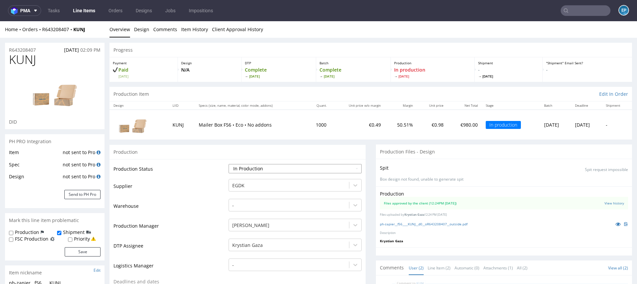
click at [274, 167] on select "Waiting for Artwork Waiting for Diecut Waiting for Mockup Waiting for DTP Waiti…" at bounding box center [295, 168] width 133 height 9
select select "production_complete"
click at [229, 164] on select "Waiting for Artwork Waiting for Diecut Waiting for Mockup Waiting for DTP Waiti…" at bounding box center [295, 168] width 133 height 9
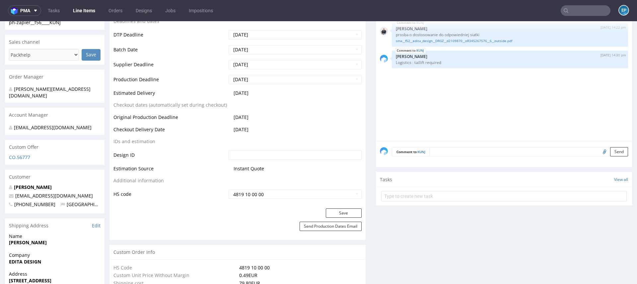
scroll to position [275, 0]
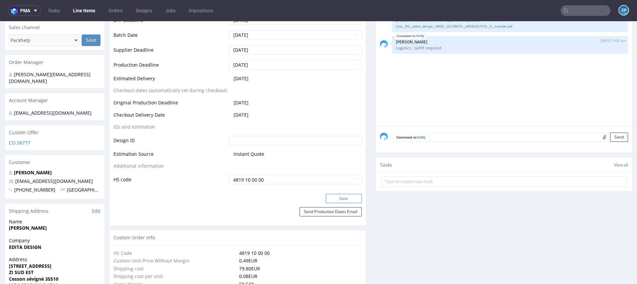
click at [341, 198] on button "Save" at bounding box center [344, 198] width 36 height 9
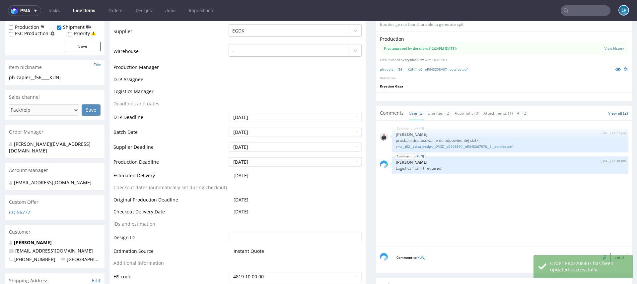
scroll to position [206, 0]
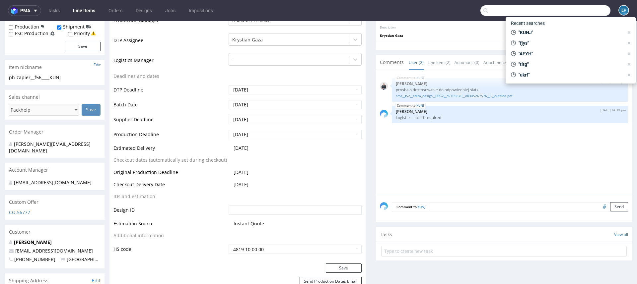
click at [571, 7] on input "text" at bounding box center [545, 10] width 130 height 11
paste input "zbiorcze"
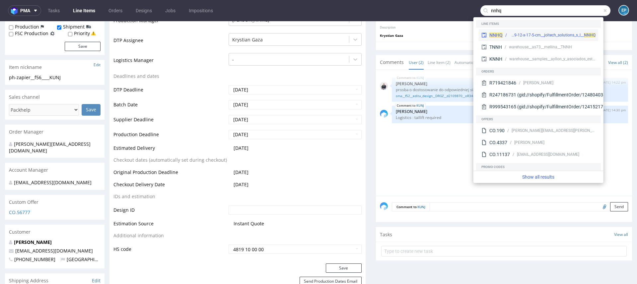
type input "nnhq"
click at [515, 31] on div "NNHQ bng__pe29-12-x-17-5-cm__joltech_solutions_s_l__ NNHQ" at bounding box center [538, 35] width 119 height 12
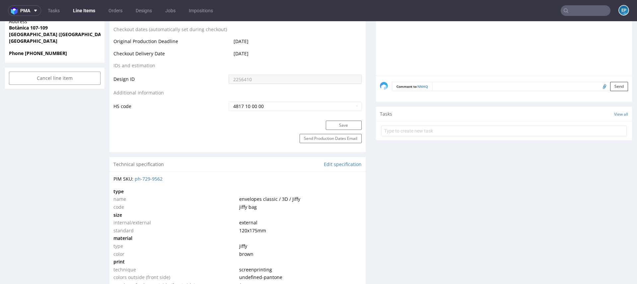
scroll to position [983, 0]
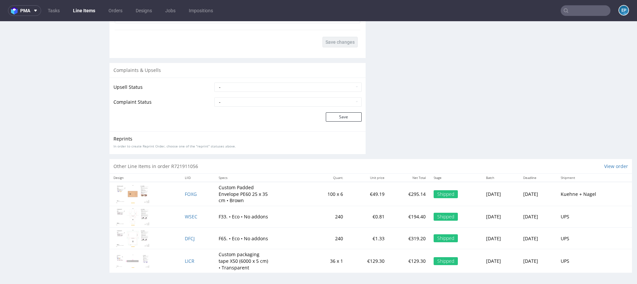
click at [567, 12] on input "text" at bounding box center [586, 10] width 50 height 11
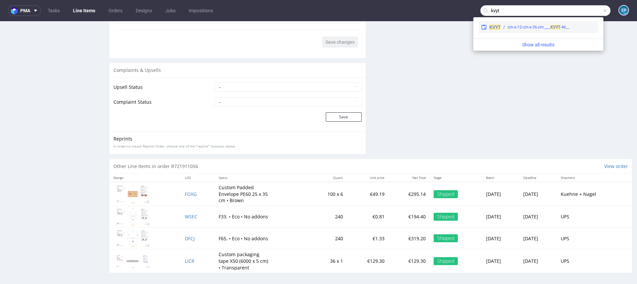
type input "kvyt"
click at [534, 29] on div "__46-cm-x-12-cm-x-36-cm____ KVYT" at bounding box center [539, 27] width 62 height 6
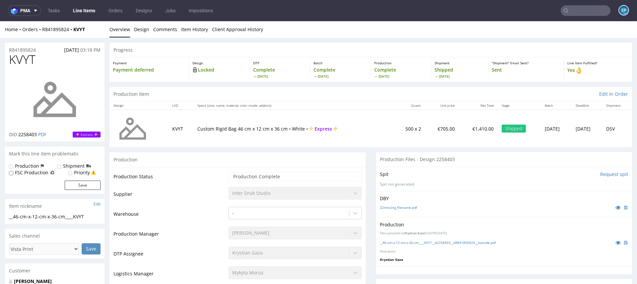
click at [569, 11] on input "text" at bounding box center [586, 10] width 50 height 11
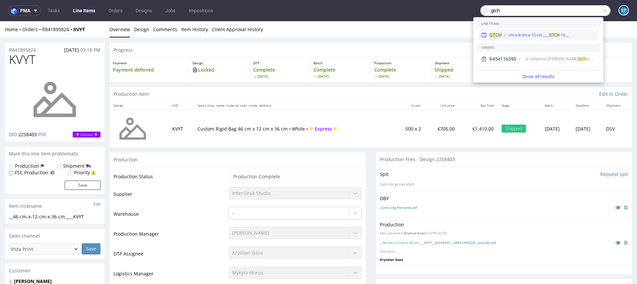
type input "gtch"
click at [506, 36] on div "__16-cm-x-8-cm-x-12-cm____ GTCH" at bounding box center [549, 35] width 94 height 6
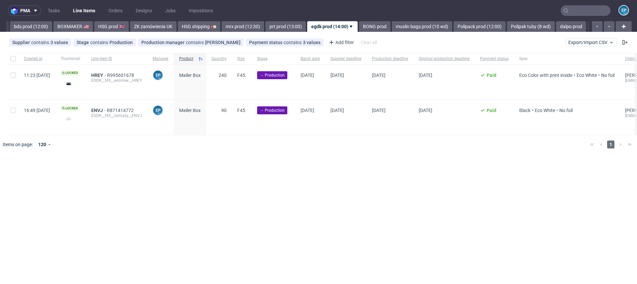
scroll to position [0, 660]
click at [351, 29] on link "BONG prod" at bounding box center [367, 26] width 32 height 11
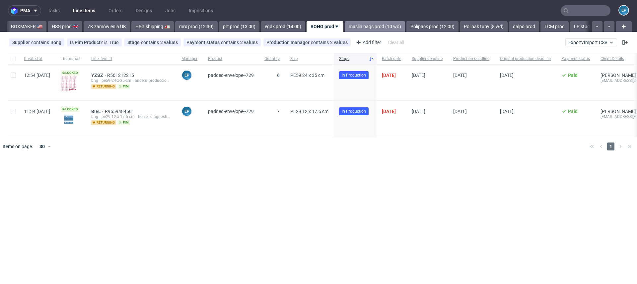
click at [366, 28] on link "muslin bags prod (10 wd)" at bounding box center [375, 26] width 60 height 11
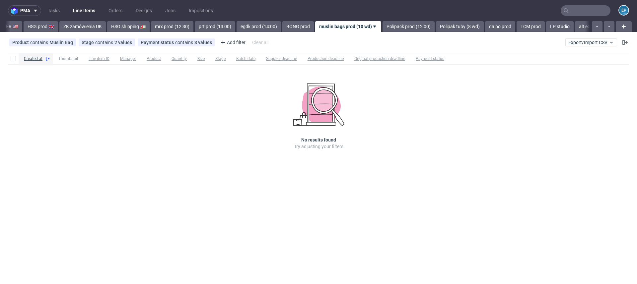
scroll to position [0, 746]
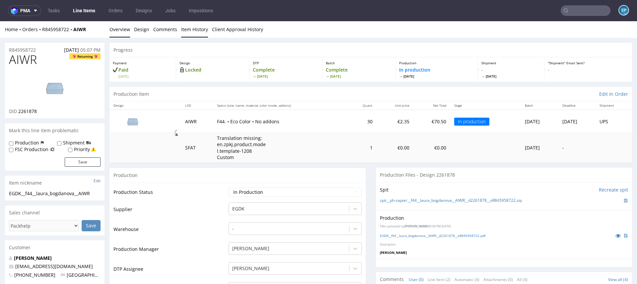
click at [194, 34] on link "Item History" at bounding box center [194, 29] width 27 height 16
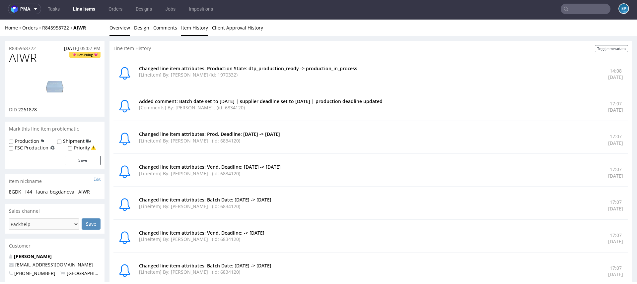
click at [121, 31] on link "Overview" at bounding box center [119, 28] width 21 height 16
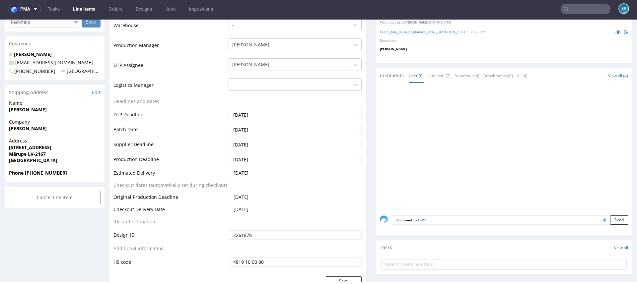
scroll to position [210, 0]
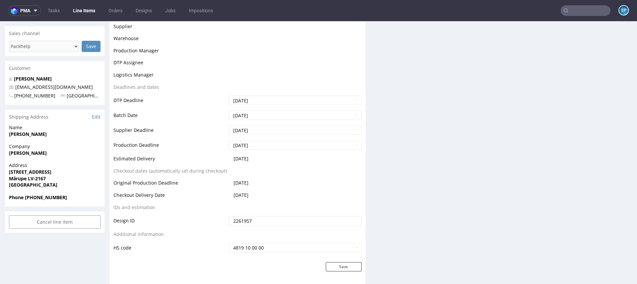
scroll to position [181, 0]
